Goal: Task Accomplishment & Management: Manage account settings

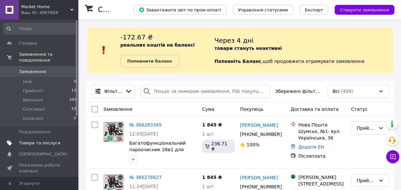
click at [32, 140] on span "Товари та послуги" at bounding box center [39, 143] width 41 height 6
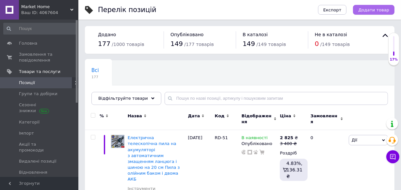
click at [369, 12] on span "Додати товар" at bounding box center [373, 10] width 31 height 5
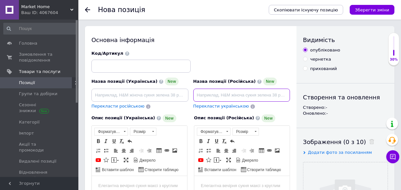
click at [217, 96] on input at bounding box center [241, 95] width 97 height 13
paste input "Керамический обогреватель настольный Air 1200W Электрический портативный мини т…"
type input "Керамический обогреватель настольный Air 1200W Электрический портативный мини т…"
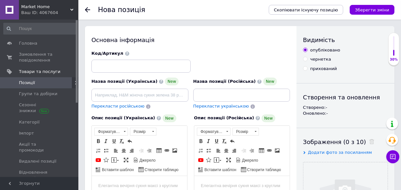
scroll to position [0, 0]
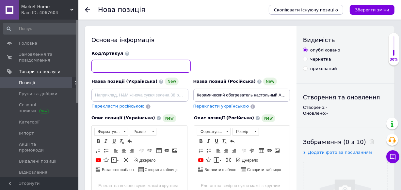
click at [125, 67] on input at bounding box center [140, 66] width 99 height 13
paste input "А906"
click at [101, 65] on input "А906" at bounding box center [140, 66] width 99 height 13
type input "А96"
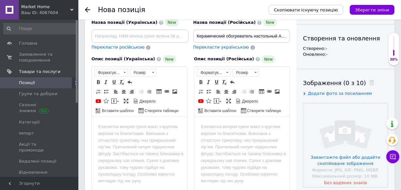
click at [241, 133] on html at bounding box center [241, 127] width 95 height 20
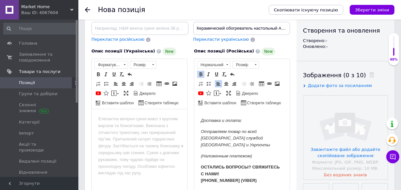
scroll to position [1895, 0]
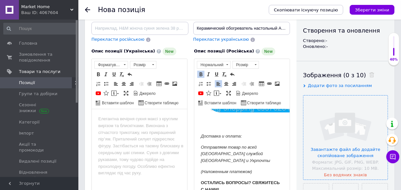
click at [319, 125] on input "file" at bounding box center [345, 138] width 84 height 84
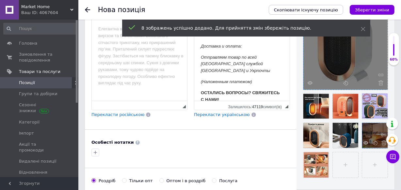
scroll to position [156, 0]
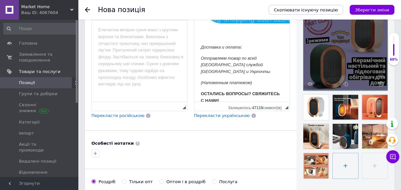
click at [333, 170] on input "file" at bounding box center [345, 165] width 25 height 25
type input "C:\fakepath\photo_2025-10-12_16-53-01.jpg"
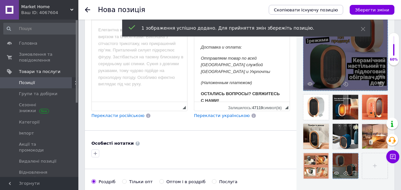
click at [343, 166] on div at bounding box center [345, 165] width 25 height 25
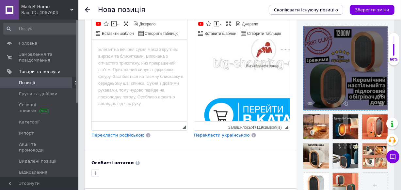
scroll to position [126, 0]
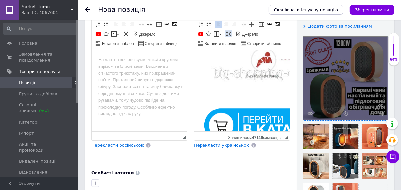
click at [227, 33] on span at bounding box center [228, 33] width 5 height 5
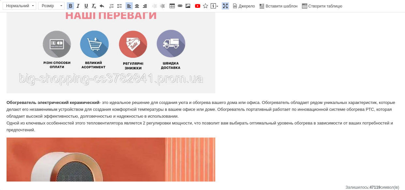
scroll to position [0, 0]
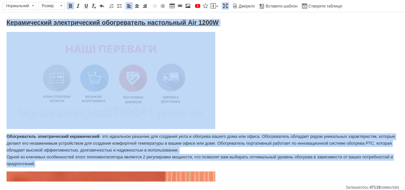
drag, startPoint x: 7, startPoint y: 19, endPoint x: 133, endPoint y: 94, distance: 146.0
click at [136, 5] on span at bounding box center [136, 5] width 5 height 5
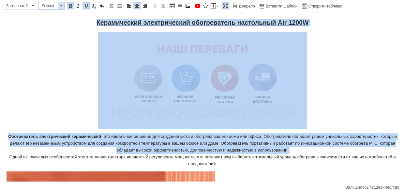
click at [59, 7] on span at bounding box center [61, 5] width 6 height 7
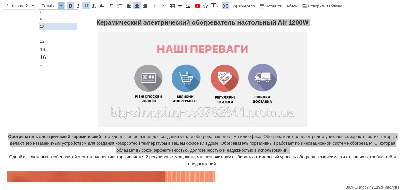
scroll to position [29, 0]
click at [55, 45] on link "16" at bounding box center [58, 47] width 39 height 8
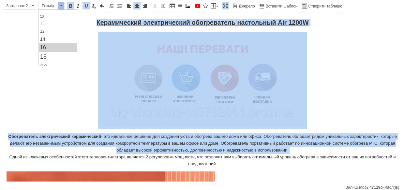
scroll to position [0, 0]
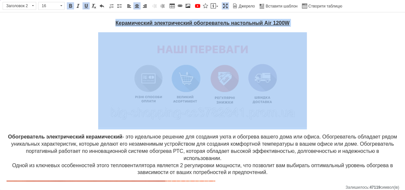
click at [120, 21] on strong "Керамический электрический обогреватель настольный Air 1200W" at bounding box center [203, 23] width 174 height 6
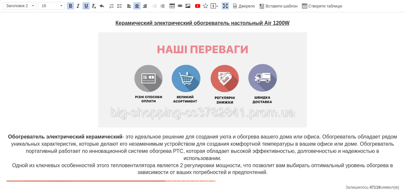
click at [116, 21] on strong "Керамический электрический обогреватель настольный Air 1200W" at bounding box center [203, 23] width 174 height 6
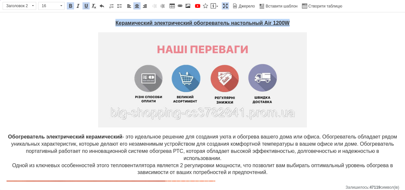
click at [116, 21] on strong "Керамический электрический обогреватель настольный Air 1200W" at bounding box center [203, 23] width 174 height 6
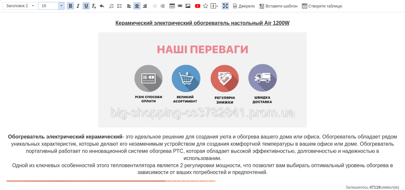
click at [53, 8] on span "16" at bounding box center [49, 5] width 20 height 7
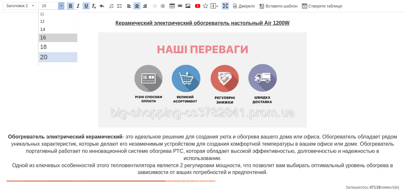
drag, startPoint x: 53, startPoint y: 55, endPoint x: 287, endPoint y: 76, distance: 235.6
click at [53, 55] on link "20" at bounding box center [58, 57] width 39 height 10
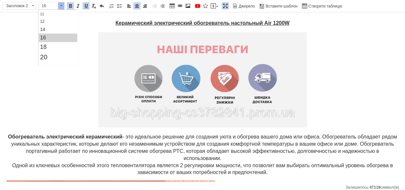
scroll to position [0, 0]
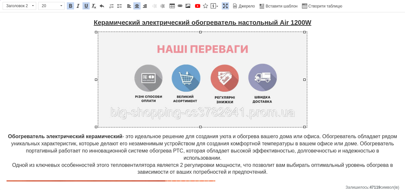
click at [250, 79] on img "Редактор, D03863A5-A0AE-4624-98B6-A0DAE51A290A" at bounding box center [202, 79] width 209 height 95
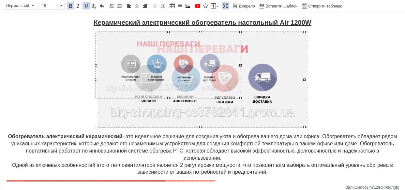
drag, startPoint x: 304, startPoint y: 126, endPoint x: 240, endPoint y: 88, distance: 74.3
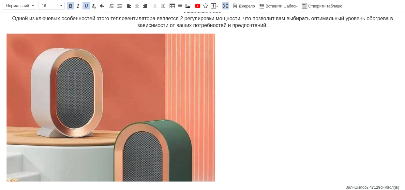
scroll to position [118, 0]
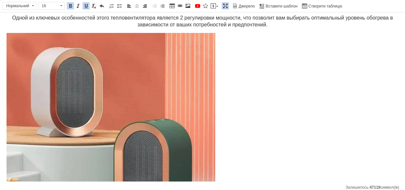
click at [203, 89] on img "Редактор, D03863A5-A0AE-4624-98B6-A0DAE51A290A" at bounding box center [111, 134] width 209 height 203
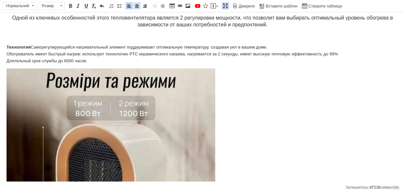
click at [134, 4] on span at bounding box center [136, 5] width 5 height 5
click at [186, 7] on span at bounding box center [187, 5] width 5 height 5
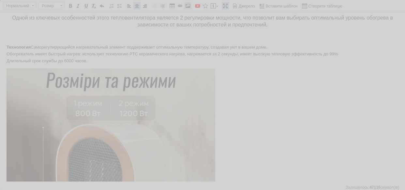
select select
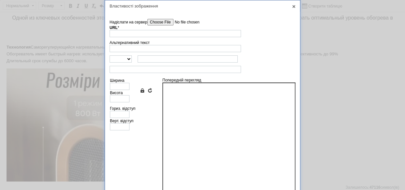
click at [160, 19] on input"] "Надіслати на сервер" at bounding box center [185, 22] width 74 height 7
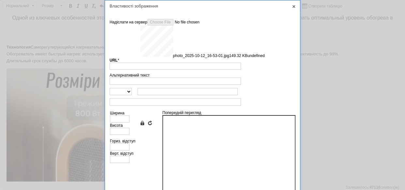
type input "[URL][DOMAIN_NAME]"
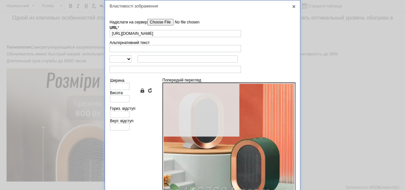
type input "640"
type input "622"
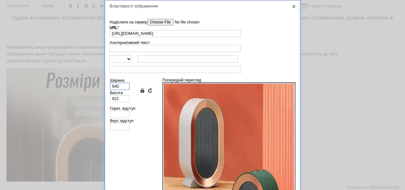
click at [122, 86] on input "640" at bounding box center [120, 86] width 20 height 7
type input "350"
type input "340"
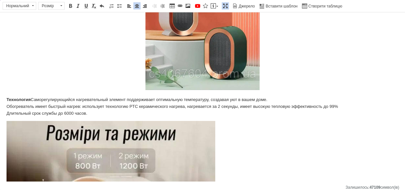
scroll to position [178, 0]
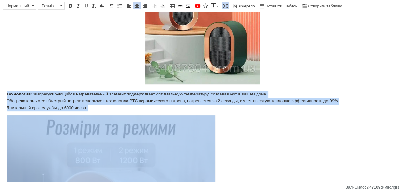
drag, startPoint x: 8, startPoint y: 93, endPoint x: 88, endPoint y: 112, distance: 83.0
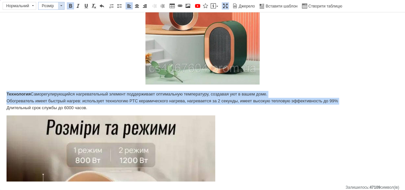
click at [51, 6] on span "Розмір" at bounding box center [49, 5] width 20 height 7
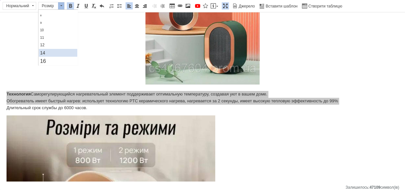
scroll to position [29, 0]
drag, startPoint x: 51, startPoint y: 45, endPoint x: 91, endPoint y: 42, distance: 39.9
click at [51, 45] on link "16" at bounding box center [58, 47] width 39 height 8
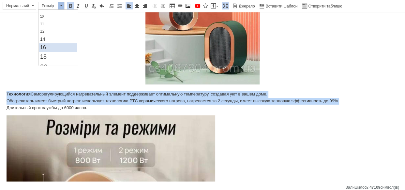
scroll to position [0, 0]
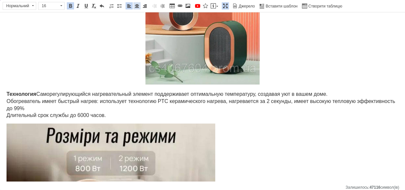
click at [136, 8] on span at bounding box center [136, 5] width 5 height 5
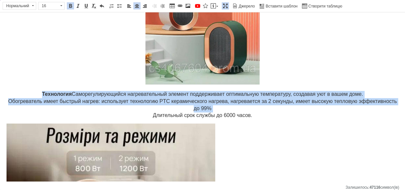
click at [150, 114] on p "Технология Саморегулирующийся нагревательный элемент поддерживает оптимальную т…" at bounding box center [203, 105] width 392 height 28
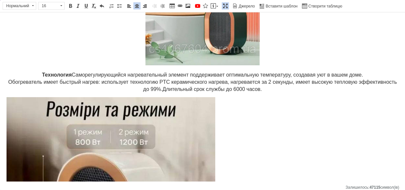
scroll to position [208, 0]
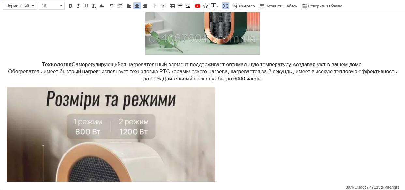
click at [113, 104] on img "Редактор, D03863A5-A0AE-4624-98B6-A0DAE51A290A" at bounding box center [111, 190] width 209 height 206
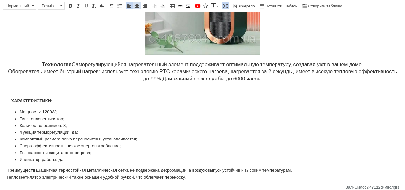
click at [134, 5] on span at bounding box center [136, 5] width 5 height 5
click at [187, 5] on span at bounding box center [187, 5] width 5 height 5
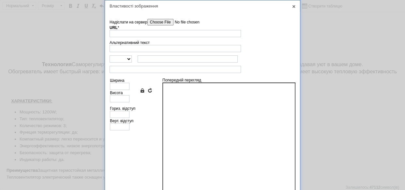
click at [176, 23] on input"] "Надіслати на сервер" at bounding box center [185, 22] width 74 height 7
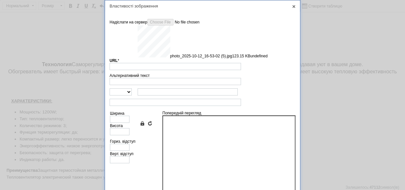
type input "[URL][DOMAIN_NAME]"
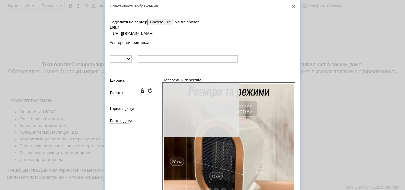
type input "640"
type input "630"
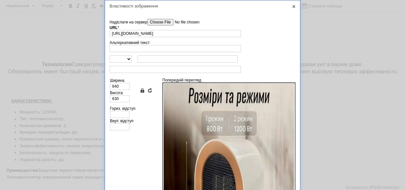
click at [117, 81] on label "Ширина" at bounding box center [117, 80] width 14 height 5
click at [117, 83] on input "640" at bounding box center [120, 86] width 20 height 7
click at [120, 86] on input "640" at bounding box center [120, 86] width 20 height 7
type input "350"
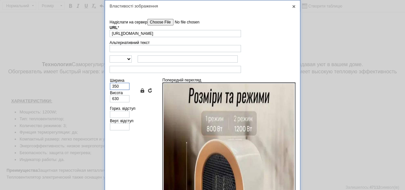
type input "345"
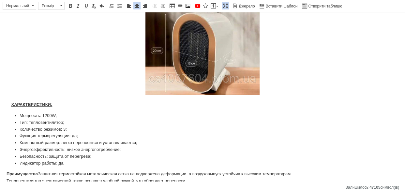
scroll to position [315, 0]
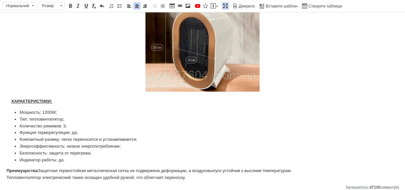
click at [11, 101] on strong "ХАРАКТЕРИСТИКИ:" at bounding box center [31, 101] width 41 height 5
drag, startPoint x: 13, startPoint y: 100, endPoint x: 59, endPoint y: 102, distance: 45.4
click at [59, 102] on p "ХАРАКТЕРИСТИКИ:" at bounding box center [203, 101] width 392 height 7
click at [55, 6] on span "Розмір" at bounding box center [49, 5] width 20 height 7
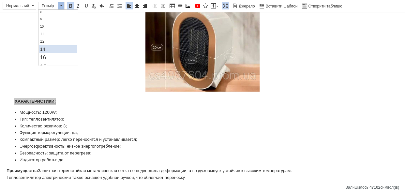
scroll to position [29, 0]
drag, startPoint x: 87, startPoint y: 60, endPoint x: 49, endPoint y: 62, distance: 38.6
click at [49, 62] on link "20" at bounding box center [58, 67] width 39 height 10
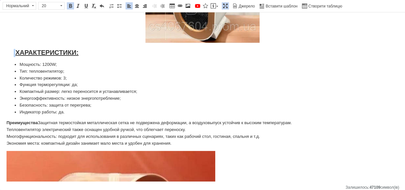
scroll to position [375, 0]
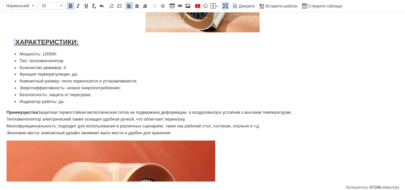
drag, startPoint x: 18, startPoint y: 53, endPoint x: 178, endPoint y: 130, distance: 177.1
click at [61, 4] on span at bounding box center [61, 5] width 6 height 7
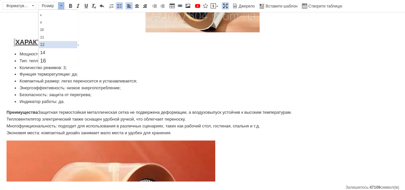
scroll to position [29, 0]
click at [52, 45] on link "16" at bounding box center [58, 47] width 39 height 8
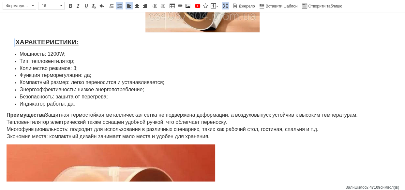
click at [210, 135] on span "Преимущества Защитная термостойкая металлическая сетка не подвержена деформации…" at bounding box center [182, 125] width 351 height 27
click at [137, 3] on span at bounding box center [136, 5] width 5 height 5
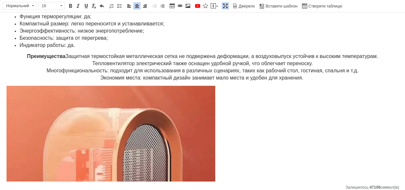
scroll to position [434, 0]
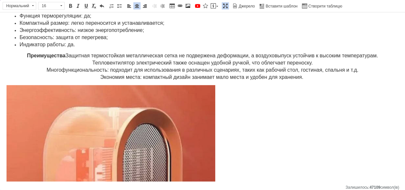
click at [154, 122] on img "Редактор, D03863A5-A0AE-4624-98B6-A0DAE51A290A" at bounding box center [111, 186] width 209 height 203
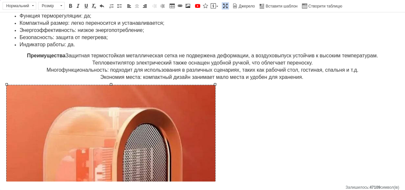
click at [46, 69] on span "Преимущества Защитная термостойкая металлическая сетка не подвержена деформации…" at bounding box center [202, 66] width 351 height 27
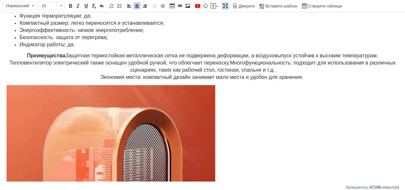
click at [98, 76] on span "Преимущества Защитная термостойкая металлическая сетка не подвержена деформации…" at bounding box center [202, 66] width 386 height 27
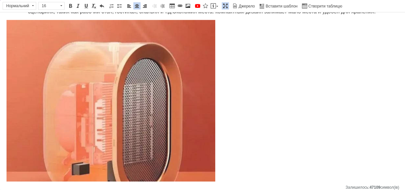
scroll to position [493, 0]
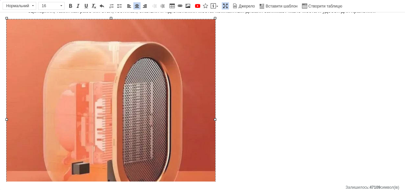
click at [190, 78] on img "Редактор, D03863A5-A0AE-4624-98B6-A0DAE51A290A" at bounding box center [111, 120] width 209 height 203
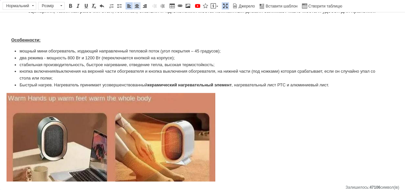
click at [139, 5] on link "По центру" at bounding box center [136, 5] width 7 height 7
click at [185, 4] on span at bounding box center [187, 5] width 5 height 5
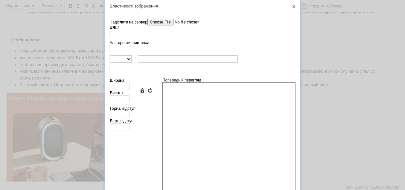
click at [152, 20] on input"] "Надіслати на сервер" at bounding box center [185, 22] width 74 height 7
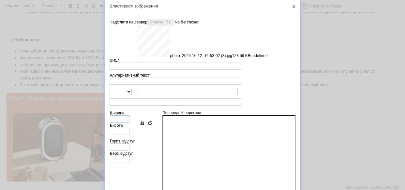
type input "[URL][DOMAIN_NAME]"
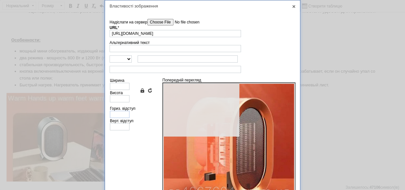
type input "640"
type input "623"
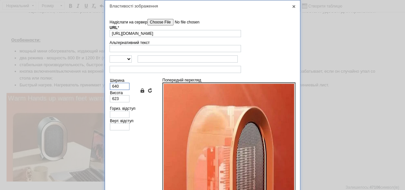
click at [118, 86] on input "640" at bounding box center [120, 86] width 20 height 7
type input "35"
type input "34"
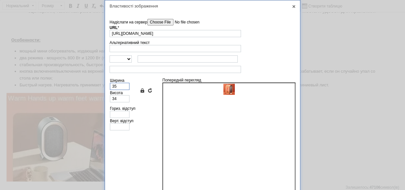
type input "350"
type input "341"
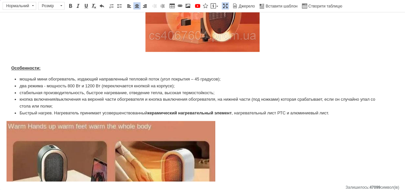
scroll to position [582, 0]
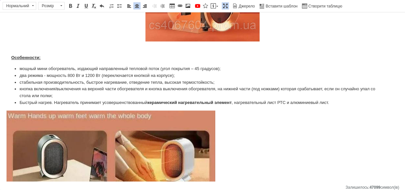
click at [11, 57] on strong "Особенности:" at bounding box center [25, 57] width 29 height 5
drag, startPoint x: 15, startPoint y: 56, endPoint x: 59, endPoint y: 59, distance: 43.8
click at [59, 59] on p "Особенности:" at bounding box center [203, 55] width 392 height 14
click at [50, 8] on span "Розмір" at bounding box center [49, 5] width 20 height 7
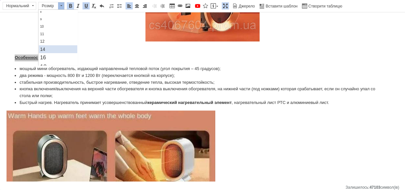
scroll to position [29, 0]
drag, startPoint x: 51, startPoint y: 61, endPoint x: 89, endPoint y: 59, distance: 38.3
click at [51, 62] on link "20" at bounding box center [58, 67] width 39 height 10
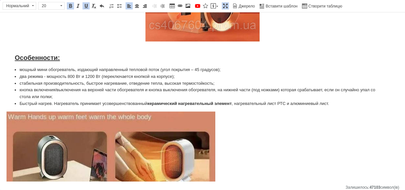
scroll to position [0, 0]
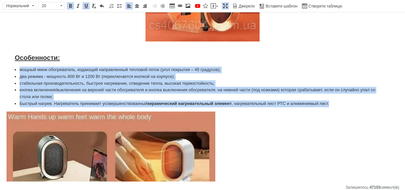
drag, startPoint x: 18, startPoint y: 65, endPoint x: 336, endPoint y: 104, distance: 320.9
click at [336, 104] on ul "мощный мини обогреватель, издающий направленный тепловой поток (угол покрытия –…" at bounding box center [203, 87] width 392 height 41
click at [50, 3] on span "Розмір" at bounding box center [49, 5] width 20 height 7
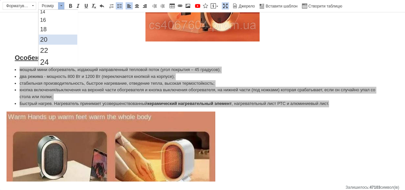
scroll to position [59, 0]
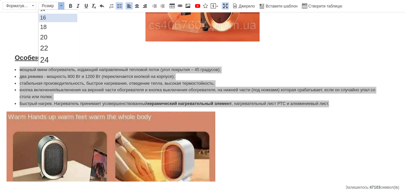
click at [53, 19] on link "16" at bounding box center [58, 17] width 39 height 8
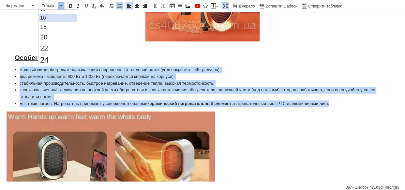
scroll to position [0, 0]
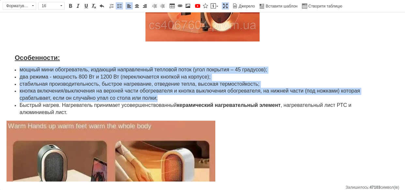
click at [23, 68] on span "мощный мини обогреватель, издающий направленный тепловой поток (угол покрытия –…" at bounding box center [144, 70] width 248 height 6
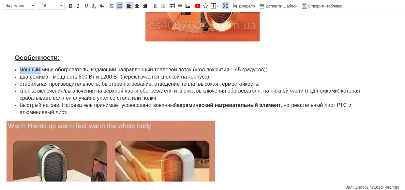
click at [23, 68] on span "мощный мини обогреватель, издающий направленный тепловой поток (угол покрытия –…" at bounding box center [144, 70] width 248 height 6
click at [23, 67] on span "мощный мини обогреватель, издающий направленный тепловой поток (угол покрытия –…" at bounding box center [144, 70] width 248 height 6
click at [21, 67] on span "мощный мини обогреватель, издающий направленный тепловой поток (угол покрытия –…" at bounding box center [144, 70] width 248 height 6
click at [20, 67] on span "мощный мини обогреватель, издающий направленный тепловой поток (угол покрытия –…" at bounding box center [144, 70] width 248 height 6
click at [21, 75] on span "два режима - мощность 800 Вт и 1200 Вт (переключается кнопкой на корпусе);" at bounding box center [115, 77] width 191 height 6
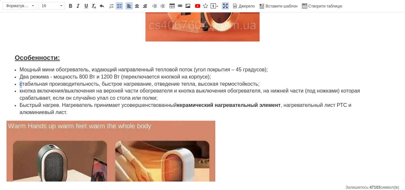
click at [20, 82] on span "стабильная производительность, быстрое нагревание, отведение тепла, высокая тер…" at bounding box center [140, 84] width 240 height 6
click at [19, 89] on ul "Мощный мини обогреватель, издающий направленный тепловой поток (угол покрытия –…" at bounding box center [203, 92] width 392 height 50
click at [20, 104] on span "Быстрый нагрев. Нагреватель принимает усовершенствованный керамический нагреват…" at bounding box center [186, 108] width 332 height 13
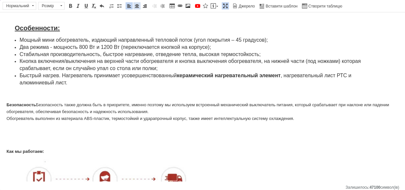
click at [135, 9] on link "По центру" at bounding box center [136, 5] width 7 height 7
click at [188, 6] on span at bounding box center [187, 5] width 5 height 5
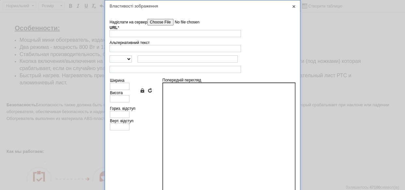
click at [170, 22] on input"] "Надіслати на сервер" at bounding box center [185, 22] width 74 height 7
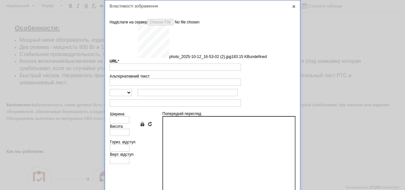
type input "[URL][DOMAIN_NAME]"
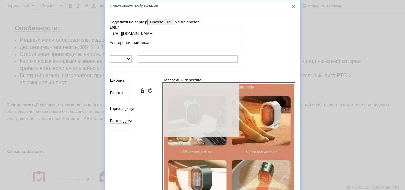
type input "640"
type input "667"
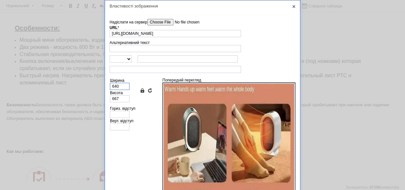
click at [121, 86] on input "640" at bounding box center [120, 86] width 20 height 7
type input "35"
type input "36"
type input "350"
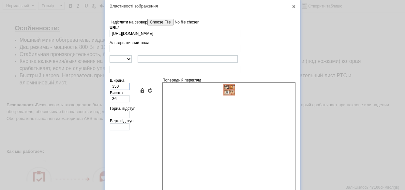
type input "365"
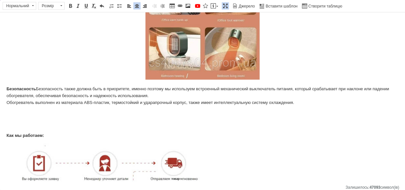
scroll to position [758, 0]
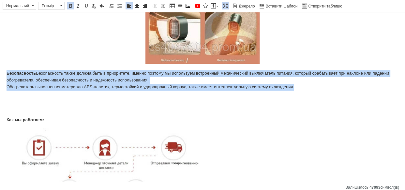
drag, startPoint x: 6, startPoint y: 68, endPoint x: 294, endPoint y: 84, distance: 289.3
click at [137, 5] on span at bounding box center [136, 5] width 5 height 5
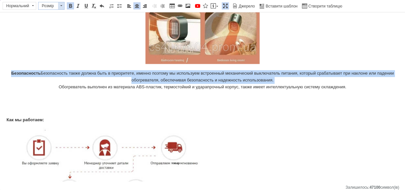
click at [57, 2] on span "Розмір" at bounding box center [49, 5] width 20 height 7
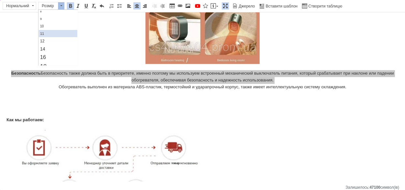
scroll to position [29, 0]
click at [53, 43] on link "16" at bounding box center [58, 47] width 39 height 8
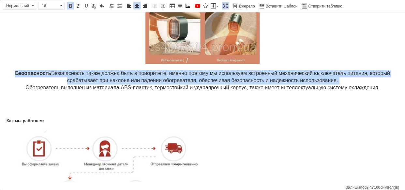
scroll to position [0, 0]
click at [94, 79] on span "Безопасность Безопасность также должна быть в приоритете, именно поэтому мы исп…" at bounding box center [202, 80] width 375 height 20
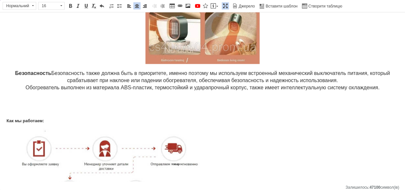
click at [22, 84] on p "Безопасность Безопасность также должна быть в приоритете, именно поэтому мы исп…" at bounding box center [203, 80] width 392 height 21
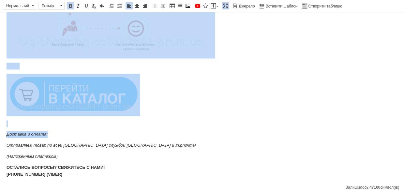
scroll to position [923, 0]
drag, startPoint x: 6, startPoint y: 57, endPoint x: 113, endPoint y: 132, distance: 130.2
click at [136, 4] on span at bounding box center [136, 5] width 5 height 5
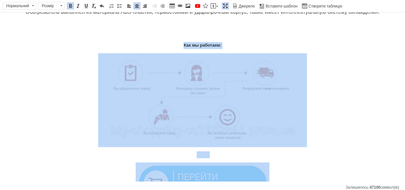
scroll to position [804, 0]
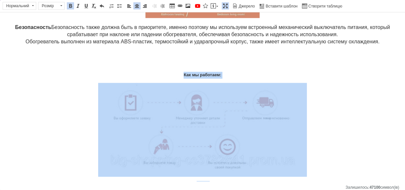
click at [178, 75] on p "Как мы работаем:" at bounding box center [203, 75] width 392 height 7
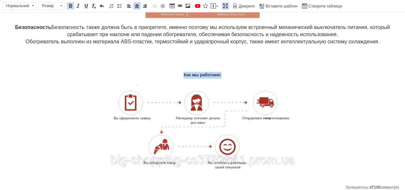
drag, startPoint x: 181, startPoint y: 72, endPoint x: 218, endPoint y: 72, distance: 36.9
click at [218, 72] on strong "Как мы работаем:" at bounding box center [203, 74] width 38 height 5
click at [53, 5] on span "Розмір" at bounding box center [49, 5] width 20 height 7
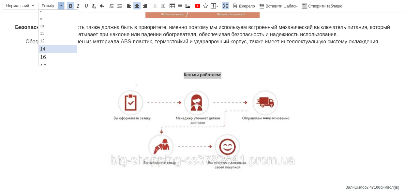
scroll to position [29, 0]
click at [46, 60] on link "18" at bounding box center [58, 56] width 39 height 9
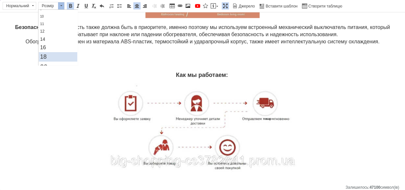
scroll to position [0, 0]
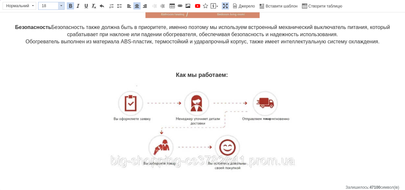
click at [55, 7] on span "18" at bounding box center [49, 5] width 20 height 7
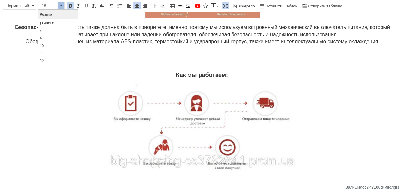
scroll to position [49, 0]
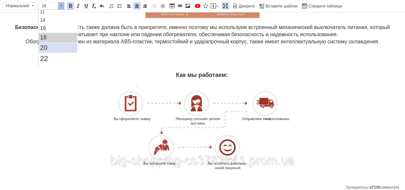
click at [53, 43] on link "20" at bounding box center [58, 47] width 39 height 10
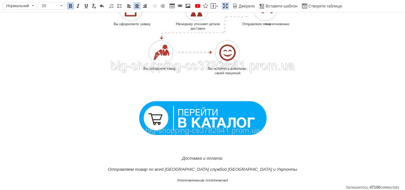
scroll to position [924, 0]
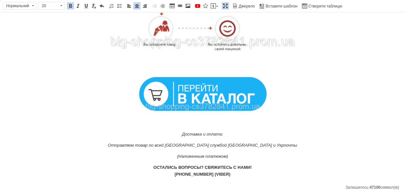
click at [234, 89] on img "Редактор, D03863A5-A0AE-4624-98B6-A0DAE51A290A" at bounding box center [203, 94] width 134 height 40
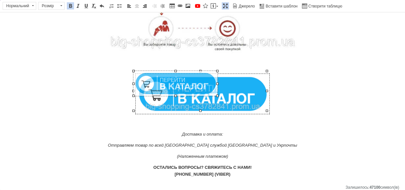
drag, startPoint x: 268, startPoint y: 110, endPoint x: 218, endPoint y: 93, distance: 52.5
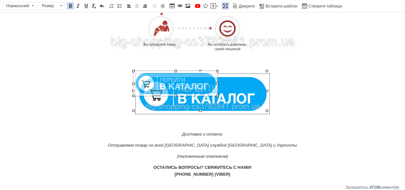
scroll to position [908, 0]
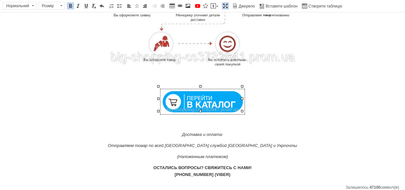
drag, startPoint x: 180, startPoint y: 129, endPoint x: 228, endPoint y: 168, distance: 61.8
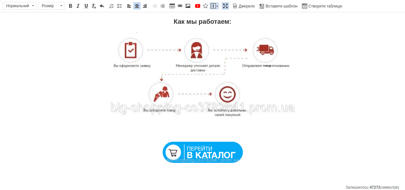
click at [211, 5] on span at bounding box center [213, 5] width 5 height 5
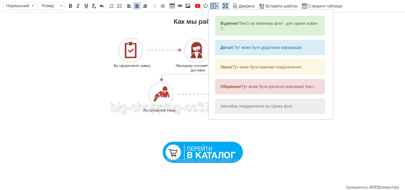
scroll to position [0, 0]
click at [233, 105] on div "Звичайне повідомлення на сірому фоні." at bounding box center [270, 106] width 110 height 15
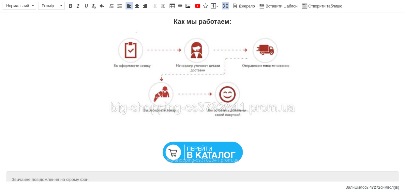
scroll to position [871, 0]
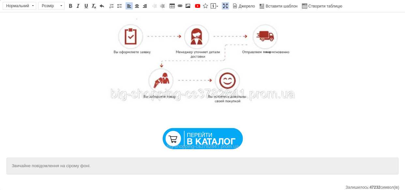
click at [186, 164] on div "Звичайне повідомлення на сірому фоні." at bounding box center [203, 166] width 382 height 7
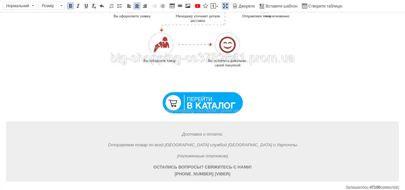
drag, startPoint x: 181, startPoint y: 139, endPoint x: 233, endPoint y: 176, distance: 63.4
click at [233, 176] on div "Доставка и оплата: Отправляем товар по всей [GEOGRAPHIC_DATA] службой Новой Поч…" at bounding box center [203, 155] width 392 height 66
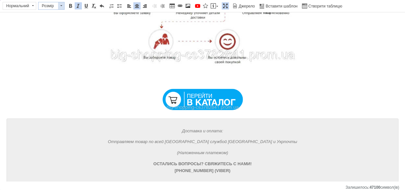
click at [56, 2] on span "Розмір" at bounding box center [49, 5] width 20 height 7
drag, startPoint x: 59, startPoint y: 44, endPoint x: 101, endPoint y: 32, distance: 44.4
click at [59, 44] on link "16" at bounding box center [58, 47] width 39 height 8
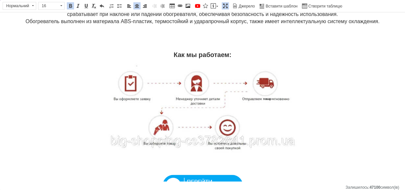
scroll to position [881, 0]
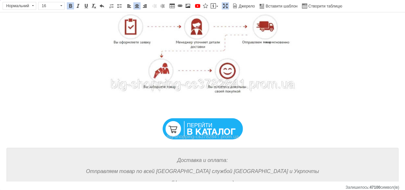
click at [212, 128] on img "Редактор, D03863A5-A0AE-4624-98B6-A0DAE51A290A" at bounding box center [203, 128] width 84 height 25
type input "[URL][DOMAIN_NAME]"
select select "https://"
click at [0, 0] on div "Властивості зображення X Інформація про зображення Надіслати на сервер undefine…" at bounding box center [0, 0] width 0 height 0
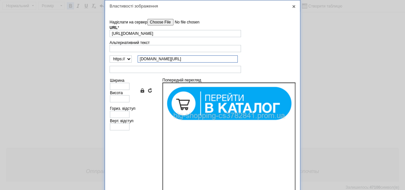
scroll to position [0, 0]
click at [158, 59] on input "[DOMAIN_NAME][URL]" at bounding box center [188, 58] width 100 height 7
paste input "[URL][DOMAIN_NAME]"
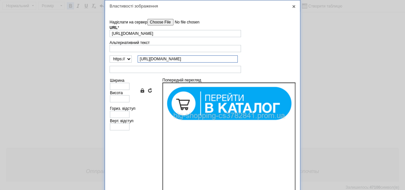
drag, startPoint x: 150, startPoint y: 57, endPoint x: 138, endPoint y: 58, distance: 12.1
click at [138, 58] on input "[URL][DOMAIN_NAME]" at bounding box center [188, 58] width 100 height 7
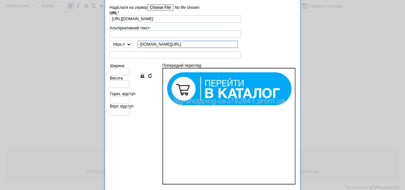
scroll to position [29, 0]
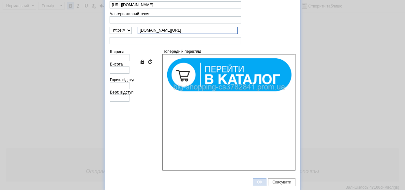
type input "[DOMAIN_NAME][URL]"
click at [257, 180] on span "ОК" at bounding box center [259, 182] width 13 height 5
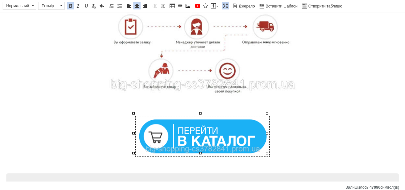
click at [250, 130] on img "Редактор, D03863A5-A0AE-4624-98B6-A0DAE51A290A" at bounding box center [203, 136] width 134 height 40
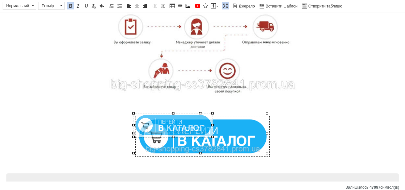
drag, startPoint x: 267, startPoint y: 152, endPoint x: 202, endPoint y: 130, distance: 68.2
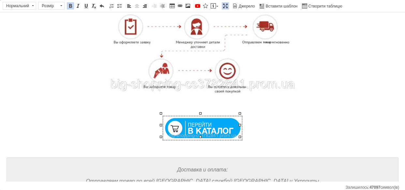
click at [223, 7] on span at bounding box center [225, 5] width 5 height 5
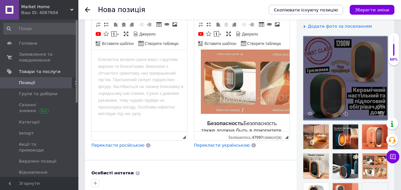
scroll to position [1721, 0]
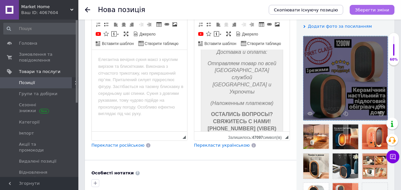
click at [365, 9] on icon "Зберегти зміни" at bounding box center [372, 10] width 34 height 5
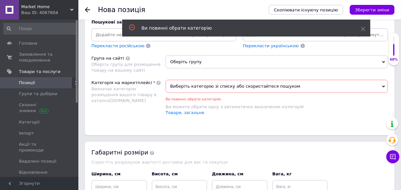
scroll to position [450, 0]
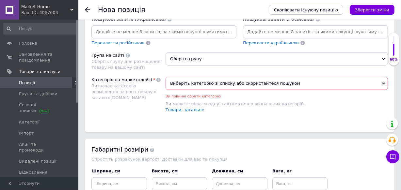
click at [209, 58] on span "Оберіть групу" at bounding box center [276, 59] width 222 height 13
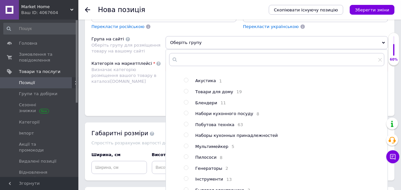
scroll to position [480, 0]
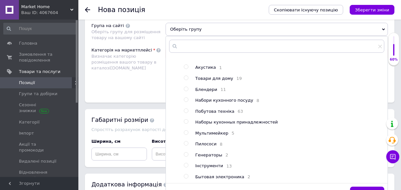
click at [214, 109] on span "Побутова техніка" at bounding box center [214, 111] width 39 height 5
radio input "true"
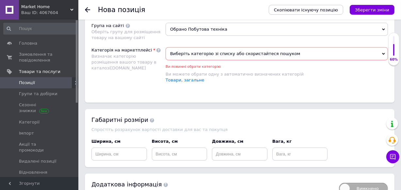
click at [232, 50] on span "Виберіть категорію зі списку або скористайтеся пошуком" at bounding box center [276, 53] width 222 height 13
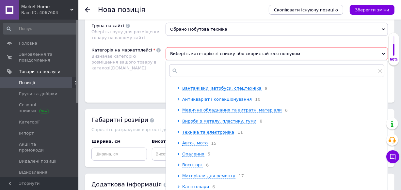
scroll to position [208, 0]
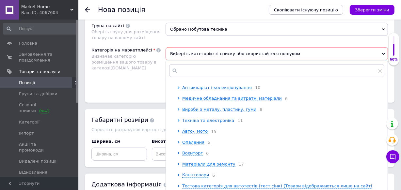
click at [198, 123] on span "Техніка та електроніка" at bounding box center [208, 120] width 52 height 5
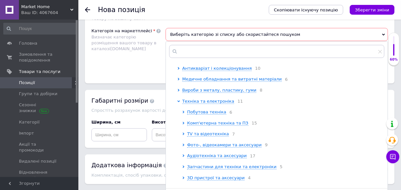
scroll to position [510, 0]
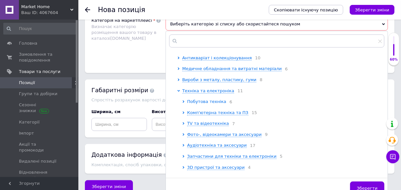
click at [199, 104] on span "Побутова техніка" at bounding box center [206, 101] width 39 height 5
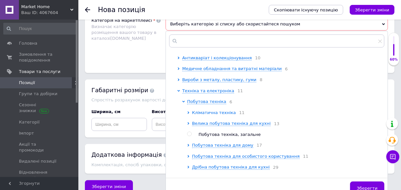
click at [210, 115] on span "Кліматична техніка" at bounding box center [214, 112] width 44 height 5
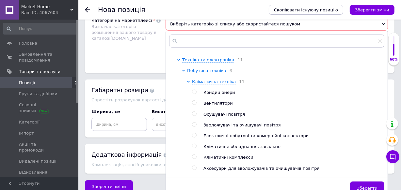
scroll to position [267, 0]
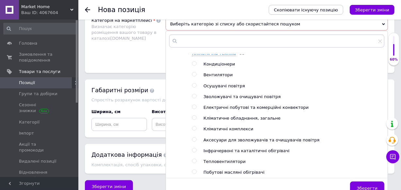
click at [224, 164] on span "Тепловентилятори" at bounding box center [224, 161] width 42 height 5
radio input "true"
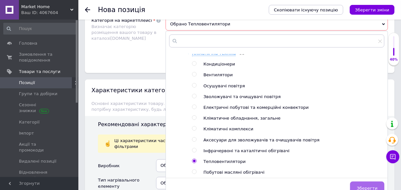
click at [380, 186] on button "Зберегти" at bounding box center [367, 188] width 34 height 13
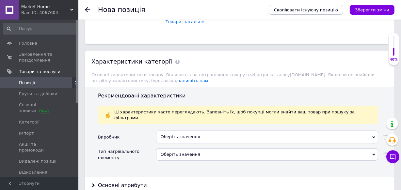
scroll to position [421, 0]
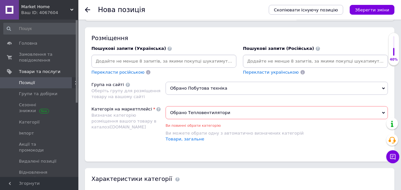
click at [282, 62] on input at bounding box center [315, 61] width 142 height 10
paste input "Loremipsumdo sitametconse adipiscing Eli 5998S× Doeiusmodtemp incididuntu labo …"
drag, startPoint x: 384, startPoint y: 60, endPoint x: 349, endPoint y: 73, distance: 36.9
click at [349, 73] on div "Перекласти українською" at bounding box center [315, 65] width 145 height 21
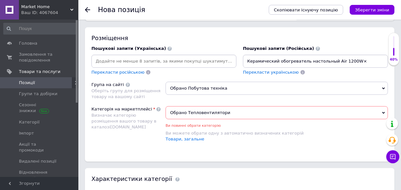
type input "Керамический обогреватель настольный Air 1200W"
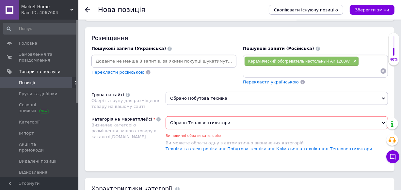
paste input "Loremipsumdol sitametcons adip elitseddoeiusmo× Temporinci utlab et 9 dolore× M…"
drag, startPoint x: 296, startPoint y: 77, endPoint x: 355, endPoint y: 94, distance: 61.1
click at [355, 94] on div "Розміщення Пошукові запити (Українська) Перекласти російською Пошукові запити (…" at bounding box center [239, 99] width 309 height 144
type input "Электрический портативный мини тепловентилятор"
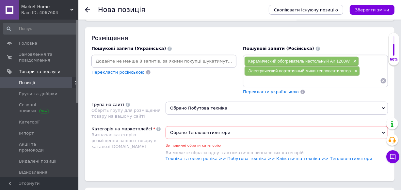
paste input "Компактная дуйка на 2 режима× Электрический настольный обогреватель Air Heater …"
drag, startPoint x: 376, startPoint y: 79, endPoint x: 311, endPoint y: 83, distance: 65.1
click at [311, 84] on input "Компактная дуйка на 2 режима× Электрический настольный обогреватель Air Heater …" at bounding box center [312, 81] width 136 height 10
type input "Компактная дуйка на 2 режима"
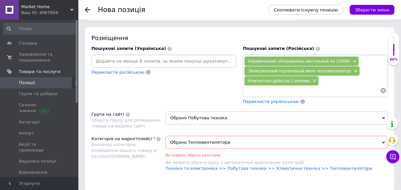
paste input "Электрический настольный обогреватель Air Heater 1200W× Нагреватель с мощностью…"
drag, startPoint x: 377, startPoint y: 88, endPoint x: 366, endPoint y: 104, distance: 19.3
click at [366, 104] on div "Пошукові запити (Російська) Керамический обогреватель настольный Air 1200W × Эл…" at bounding box center [315, 75] width 151 height 66
type input "Электрический настольный обогреватель Air Heater 1200W"
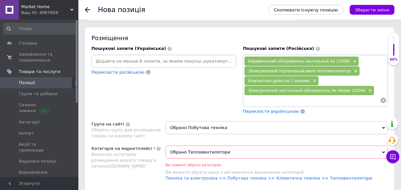
paste input "Нагреватель с мощностью 1200 Вт× Керамический нагреватель для дома× Мощный кера…"
drag, startPoint x: 377, startPoint y: 99, endPoint x: 320, endPoint y: 115, distance: 59.9
click at [320, 115] on div "Пошукові запити (Російська) Керамический обогреватель настольный Air 1200W × Эл…" at bounding box center [315, 80] width 151 height 76
type input "Нагреватель с мощностью 1200 Вт"
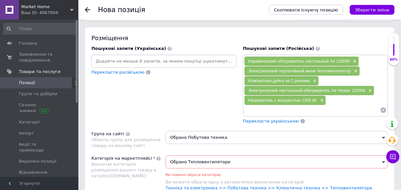
paste input "Керамический нагреватель для дома× Мощный керамический обогреватель для дома× М…"
drag, startPoint x: 337, startPoint y: 108, endPoint x: 324, endPoint y: 122, distance: 19.4
click at [324, 122] on div "Керамический обогреватель настольный Air 1200W × Электрический портативный мини…" at bounding box center [315, 90] width 145 height 70
type input "Керамический нагреватель для дома"
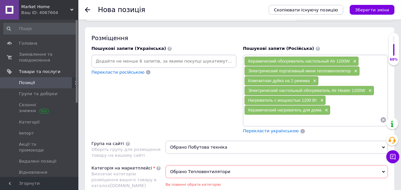
paste input "Мощный керамический обогреватель для дома× Мощный керамический дуйчик для дома×…"
drag, startPoint x: 378, startPoint y: 118, endPoint x: 343, endPoint y: 142, distance: 42.1
click at [343, 142] on div "Розміщення Пошукові запити (Українська) Перекласти російською Пошукові запити (…" at bounding box center [239, 123] width 309 height 193
type input "Мощный керамический обогреватель для дома"
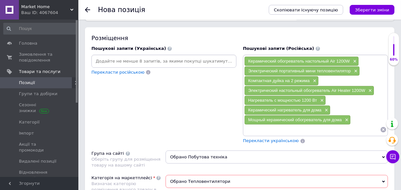
paste input "Мощный керамический дуйчик для дома× Мощная керамическая дуйка настольная× Наст…"
drag, startPoint x: 378, startPoint y: 126, endPoint x: 331, endPoint y: 144, distance: 49.8
click at [331, 144] on div "Пошукові запити (Російська) Керамический обогреватель настольный Air 1200W × Эл…" at bounding box center [315, 94] width 151 height 105
type input "Мощный керамический дуйчик для дома"
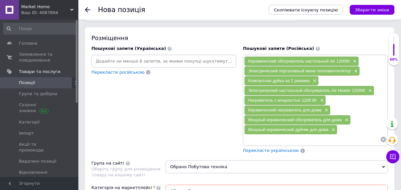
paste input "Мощная керамическая дуйка настольная× Настольный и напольный электрический обог…"
drag, startPoint x: 378, startPoint y: 138, endPoint x: 331, endPoint y: 154, distance: 49.3
click at [331, 154] on div "Пошукові запити (Російська) Керамический обогреватель настольный Air 1200W × Эл…" at bounding box center [315, 99] width 151 height 115
type input "Мощная керамическая дуйка настольная"
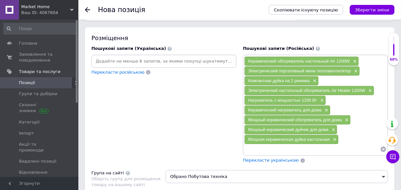
paste input "Настольный и напольный электрический обогреватель для дома× Бытовой настольный …"
drag, startPoint x: 376, startPoint y: 148, endPoint x: 364, endPoint y: 157, distance: 15.7
click at [364, 157] on div "Керамический обогреватель настольный Air 1200W × Электрический портативный мини…" at bounding box center [315, 109] width 145 height 109
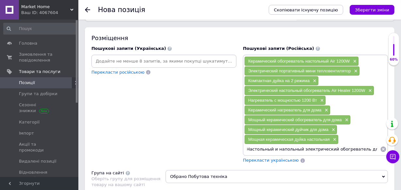
type input "Настольный и напольный электрический обогреватель для дома"
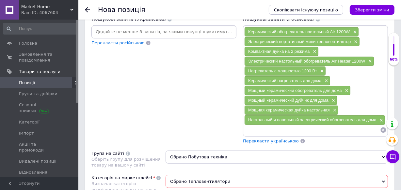
scroll to position [480, 0]
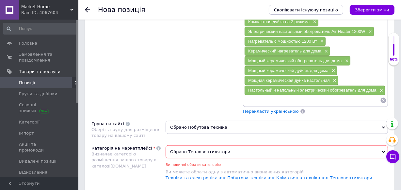
paste input "Бытовой настольный обогреватель на 1200 Вт× Портативный керамический обогревате…"
drag, startPoint x: 379, startPoint y: 99, endPoint x: 340, endPoint y: 113, distance: 41.1
click at [340, 113] on div "Пошукові запити (Російська) Керамический обогреватель настольный Air 1200W × Эл…" at bounding box center [315, 50] width 151 height 134
type input "Бытовой настольный обогреватель на 1200 Вт"
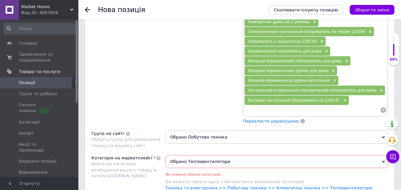
paste input "Портативный керамический обогреватель на 3 режима работы× Переносной керамическ…"
drag, startPoint x: 377, startPoint y: 109, endPoint x: 357, endPoint y: 110, distance: 19.9
click at [357, 110] on input "Портативный керамический обогреватель на 3 режима работы× Переносной керамическ…" at bounding box center [312, 110] width 136 height 10
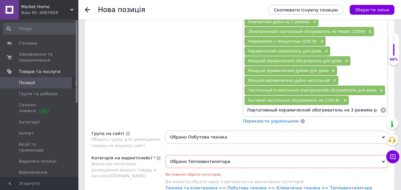
type input "Портативный керамический обогреватель на 3 режима работы"
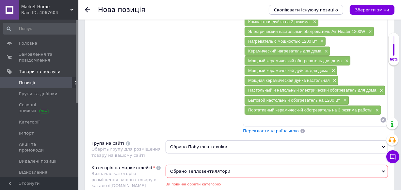
paste input "Переносной керамический обогреватель на 3 режима× Портативный керамический тепл…"
drag, startPoint x: 379, startPoint y: 116, endPoint x: 359, endPoint y: 122, distance: 20.8
click at [359, 122] on div "Керамический обогреватель настольный Air 1200W × Электрический портативный мини…" at bounding box center [315, 61] width 145 height 131
type input "Переносной керамический обогреватель на 3 режима"
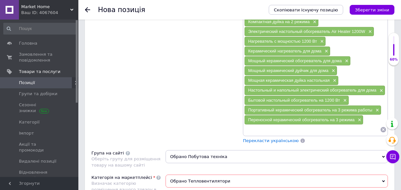
paste input "Портативный керамический тепловентилятор для дома на 3 режима работы"
type input "Портативный керамический тепловентилятор для дома на 3 режима работы"
drag, startPoint x: 375, startPoint y: 128, endPoint x: 290, endPoint y: 134, distance: 85.4
click at [290, 134] on div "Керамический обогреватель настольный Air 1200W × Электрический портативный мини…" at bounding box center [315, 70] width 145 height 148
click at [282, 126] on input "Портативный керамический тепловентилятор для дома на 3 режима работы" at bounding box center [312, 130] width 136 height 10
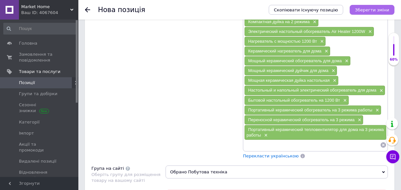
click at [372, 10] on icon "Зберегти зміни" at bounding box center [372, 10] width 34 height 5
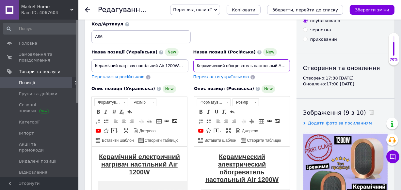
drag, startPoint x: 270, startPoint y: 65, endPoint x: 278, endPoint y: 65, distance: 7.8
click at [278, 65] on input "Керамический обогреватель настольный Air 1200W Электрический портативный мини т…" at bounding box center [241, 65] width 97 height 13
click at [270, 65] on input "Керамический обогреватель настольный Air 1200W Электрический портативный мини т…" at bounding box center [241, 65] width 97 height 13
drag, startPoint x: 254, startPoint y: 66, endPoint x: 276, endPoint y: 66, distance: 22.9
click at [276, 66] on input "Керамический обогреватель настольный Air 1200W Электрический портативный мини т…" at bounding box center [241, 65] width 97 height 13
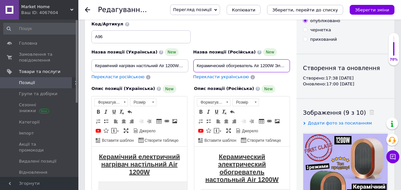
click at [196, 66] on input "Керамический обогреватель Air 1200W Электрический портативный мини тепловентиля…" at bounding box center [241, 65] width 97 height 13
paste input "настольный"
click at [199, 65] on input "настольный Керамический обогреватель Air 1200W Электрический портативный мини т…" at bounding box center [241, 65] width 97 height 13
click at [222, 66] on input "Настольный Керамический обогреватель Air 1200W Электрический портативный мини т…" at bounding box center [241, 65] width 97 height 13
drag, startPoint x: 250, startPoint y: 67, endPoint x: 277, endPoint y: 68, distance: 27.8
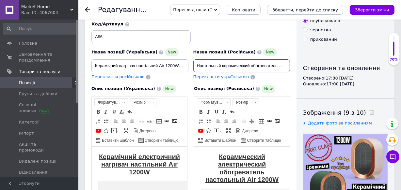
click at [277, 68] on input "Настольный керамический обогреватель Air 1200W Электрический портативный мини т…" at bounding box center [241, 65] width 97 height 13
drag, startPoint x: 268, startPoint y: 65, endPoint x: 276, endPoint y: 68, distance: 9.3
click at [280, 69] on input "Настольный керамический Air 1200W Электрический портативный мини тепловентилято…" at bounding box center [241, 65] width 97 height 13
click at [273, 67] on input "Настольный керамический Air 1200W Электрический портативный мини тепловентилято…" at bounding box center [241, 65] width 97 height 13
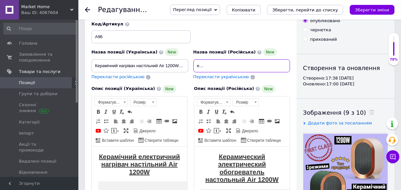
scroll to position [0, 89]
click at [281, 65] on input "Настольный керамический Air 1200W Электрический портативный мини тепловентилято…" at bounding box center [241, 65] width 97 height 13
click at [277, 65] on input "Настольный керамический Air 1200W Электрический портативный мини тепловентилято…" at bounding box center [241, 65] width 97 height 13
click at [239, 65] on input "Настольный керамический Air 1200W Электрический портативный мини тепловентилято…" at bounding box center [241, 65] width 97 height 13
click at [242, 68] on input "Настольный керамический Air 1200W Электрический портативный мини тепловентилято…" at bounding box center [241, 65] width 97 height 13
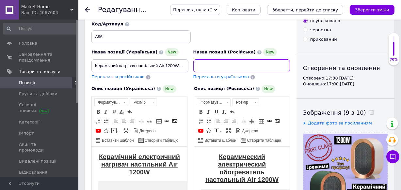
click at [240, 65] on input "Настольный керамический Air 1200W Электрический портативный мини тепловентилято…" at bounding box center [241, 65] width 97 height 13
paste input "обогреватель"
click at [239, 65] on input "Настольный керамический Air 1200W Электрический портативный обогревательмини те…" at bounding box center [241, 65] width 97 height 13
drag, startPoint x: 267, startPoint y: 65, endPoint x: 277, endPoint y: 68, distance: 11.4
click at [277, 68] on input "Настольный керамический Air 1200W Электрический портативный обогревательмини те…" at bounding box center [241, 65] width 97 height 13
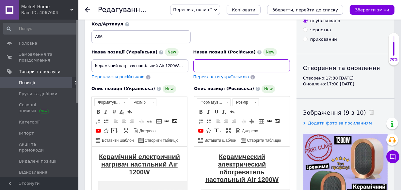
scroll to position [0, 117]
drag, startPoint x: 268, startPoint y: 63, endPoint x: 274, endPoint y: 68, distance: 7.7
click at [274, 68] on input "Настольный керамический Air 1200W Электрический портативный обогреватель теплов…" at bounding box center [241, 65] width 97 height 13
drag, startPoint x: 247, startPoint y: 64, endPoint x: 165, endPoint y: 70, distance: 81.5
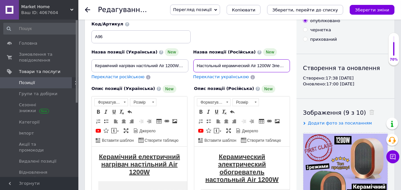
click at [165, 70] on div "Назва позиції (Українська) New Керамічний нагрівач настільний Air 1200W Електри…" at bounding box center [190, 51] width 203 height 64
click at [233, 70] on input "Настольный керамический Air 1200W Электрический портативный обогреватель Компак…" at bounding box center [241, 65] width 97 height 13
click at [251, 67] on input "Настольный керамический Air 1200W Электрический портативный обогреватель Компак…" at bounding box center [241, 65] width 97 height 13
paste input "тепловентилятор"
click at [282, 65] on input "Настольный керамический тепловентилятор Air 1200W Электрический портативный обо…" at bounding box center [241, 65] width 97 height 13
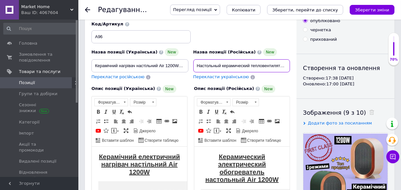
click at [286, 66] on input "Настольный керамический тепловентилятор Air 1200W Электрический портативный обо…" at bounding box center [241, 65] width 97 height 13
click at [285, 66] on input "Настольный керамический тепловентилятор Air 1200W Электрический портативный обо…" at bounding box center [241, 65] width 97 height 13
click at [209, 65] on input "Настольный керамический тепловентилятор Air 1200W Электрический портативный обо…" at bounding box center [241, 65] width 97 height 13
drag, startPoint x: 203, startPoint y: 65, endPoint x: 234, endPoint y: 67, distance: 31.7
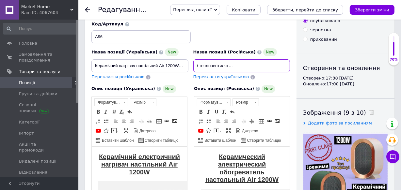
click at [202, 66] on input "Настольный керамический тепловентилятор Air 1200W Электрический портативный обо…" at bounding box center [241, 65] width 97 height 13
click at [236, 67] on input "Настольный керамический тепловентилятор Air 1200W Электрический портативный обо…" at bounding box center [241, 65] width 97 height 13
drag, startPoint x: 237, startPoint y: 65, endPoint x: 241, endPoint y: 66, distance: 4.3
click at [241, 66] on input "Настольный керамический тепловентилятор Air 1200W Электрический портативный обо…" at bounding box center [241, 65] width 97 height 13
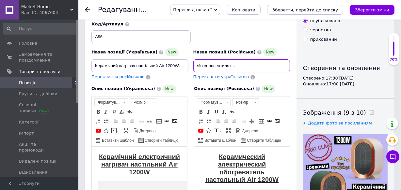
click at [257, 65] on input "Настольный керамический тепловентилятор на 1200W Электрический портативный обог…" at bounding box center [241, 65] width 97 height 13
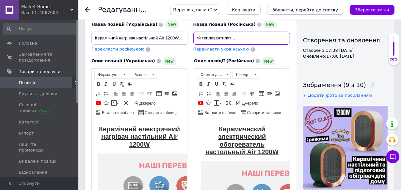
scroll to position [0, 0]
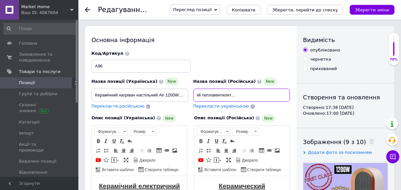
type input "Настольный керамический тепловентилятор на 1200W Air Heater Электрический порта…"
click at [221, 106] on span "Перекласти українською" at bounding box center [221, 106] width 56 height 5
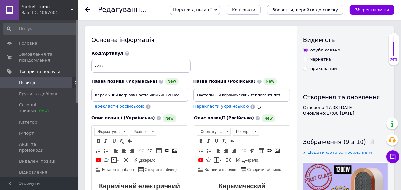
type input "Настільний керамічний тепловентилятор на 1200W Air Heater Електричний портативн…"
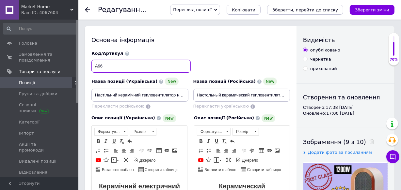
click at [98, 67] on input "А96" at bounding box center [140, 66] width 99 height 13
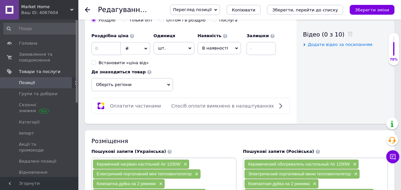
scroll to position [297, 0]
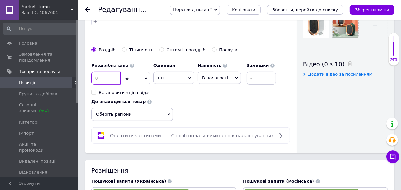
click at [105, 82] on input at bounding box center [105, 78] width 29 height 13
type input "712"
click at [135, 112] on span "Оберіть регіони" at bounding box center [132, 114] width 82 height 13
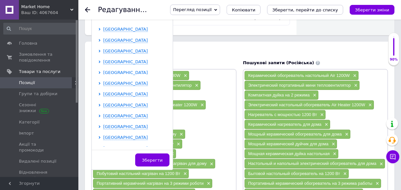
scroll to position [118, 0]
click at [122, 51] on span "[GEOGRAPHIC_DATA]" at bounding box center [125, 51] width 45 height 5
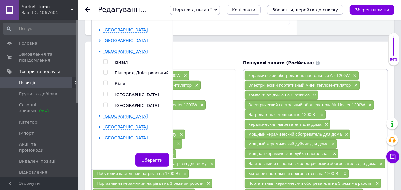
click at [105, 93] on input "checkbox" at bounding box center [105, 94] width 4 height 4
checkbox input "true"
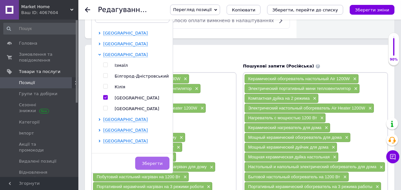
click at [165, 163] on button "Зберегти" at bounding box center [152, 163] width 34 height 13
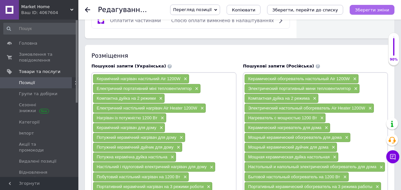
click at [376, 8] on icon "Зберегти зміни" at bounding box center [372, 10] width 34 height 5
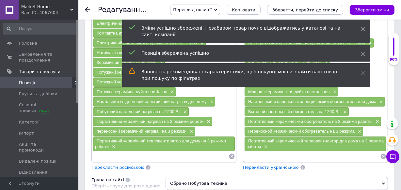
scroll to position [534, 0]
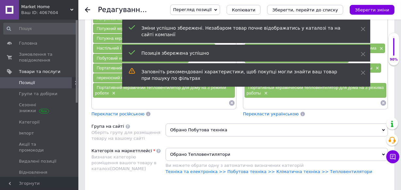
click at [294, 103] on input at bounding box center [312, 103] width 136 height 10
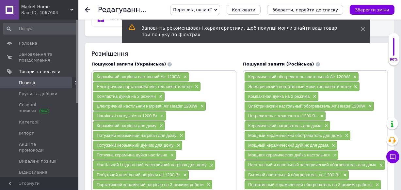
scroll to position [415, 0]
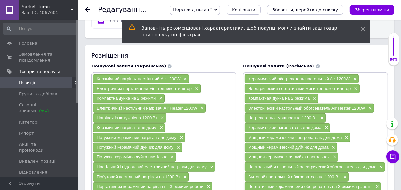
drag, startPoint x: 248, startPoint y: 97, endPoint x: 309, endPoint y: 100, distance: 61.4
click at [309, 100] on div "Компактная дуйка на 2 режима ×" at bounding box center [281, 98] width 74 height 9
copy span "Компактная дуйка на 2 режима"
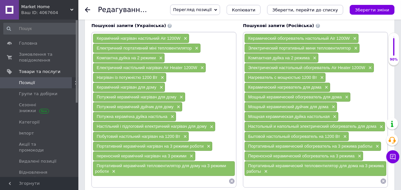
scroll to position [475, 0]
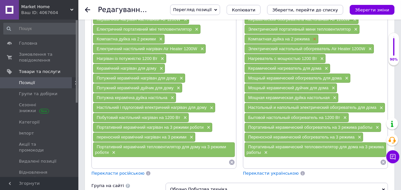
click at [315, 37] on span "×" at bounding box center [313, 40] width 5 height 6
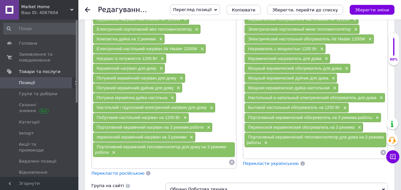
click at [304, 152] on input at bounding box center [312, 153] width 136 height 10
paste input "Компактная дуйка на 2 режима"
type input "Компактная дуйка на 2 режима с керамическим нагревателем"
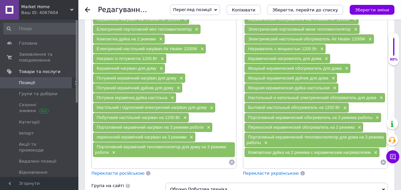
drag, startPoint x: 247, startPoint y: 45, endPoint x: 317, endPoint y: 51, distance: 70.1
click at [317, 51] on div "Нагреватель с мощностью 1200 Вт ×" at bounding box center [284, 48] width 81 height 9
copy span "Нагреватель с мощностью 1200 Вт"
click at [320, 49] on span "×" at bounding box center [321, 49] width 5 height 6
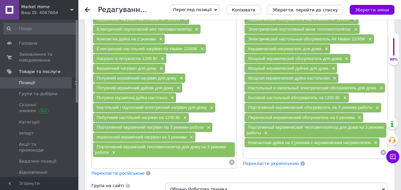
click at [273, 153] on input at bounding box center [312, 153] width 136 height 10
paste input "Нагреватель с мощностью 1200 Вт"
click at [272, 151] on input "Нагреватель с мощностью 1200 Вт" at bounding box center [312, 153] width 136 height 10
type input "Керамический нагреватель с мощностью 1200 Вт"
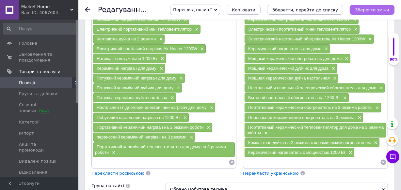
click at [365, 8] on icon "Зберегти зміни" at bounding box center [372, 10] width 34 height 5
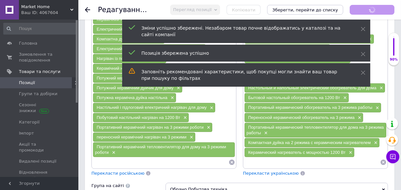
click at [264, 171] on span "Перекласти українською" at bounding box center [271, 173] width 56 height 5
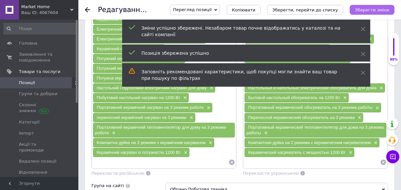
click at [364, 9] on icon "Зберегти зміни" at bounding box center [372, 10] width 34 height 5
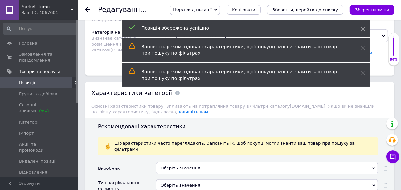
scroll to position [712, 0]
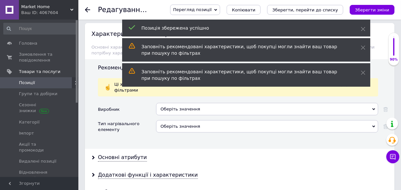
click at [176, 120] on div "Оберіть значення" at bounding box center [267, 126] width 222 height 12
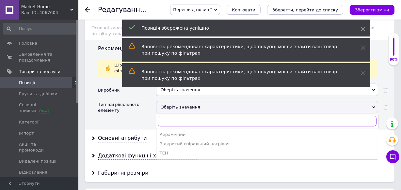
scroll to position [741, 0]
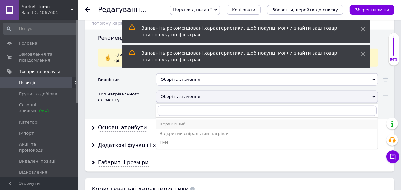
click at [176, 121] on div "Керамічний" at bounding box center [267, 124] width 215 height 6
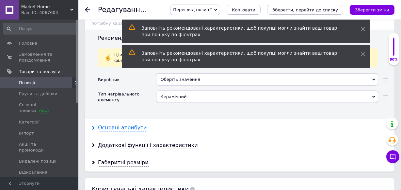
click at [123, 124] on div "Основні атрибути" at bounding box center [122, 128] width 49 height 8
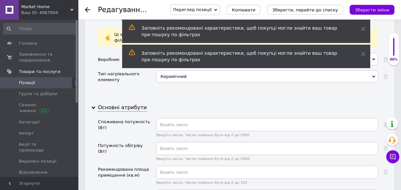
scroll to position [771, 0]
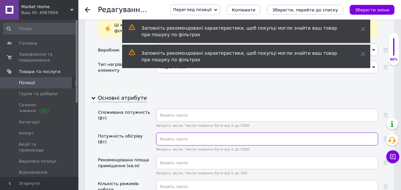
click at [176, 133] on input "text" at bounding box center [267, 139] width 222 height 13
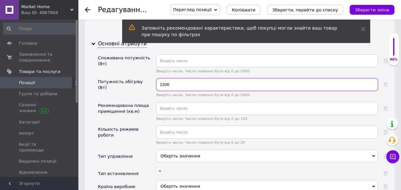
scroll to position [831, 0]
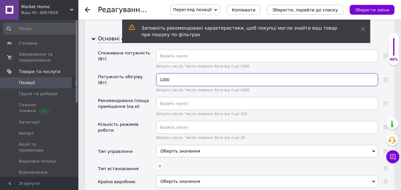
type input "1200"
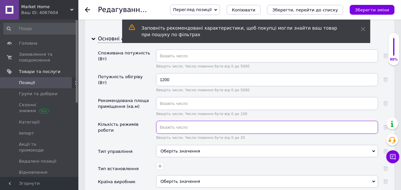
click at [163, 121] on input "text" at bounding box center [267, 127] width 222 height 13
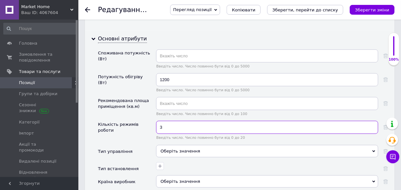
scroll to position [860, 0]
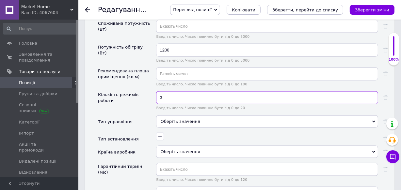
type input "3"
click at [170, 116] on div "Оберіть значення" at bounding box center [267, 122] width 222 height 12
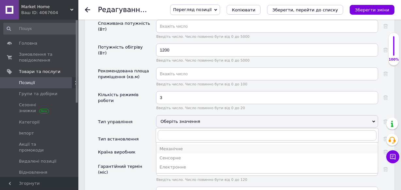
click at [163, 146] on div "Механічне" at bounding box center [267, 149] width 215 height 6
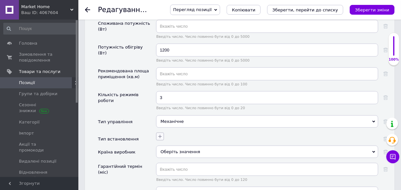
click at [159, 134] on icon "button" at bounding box center [159, 136] width 5 height 5
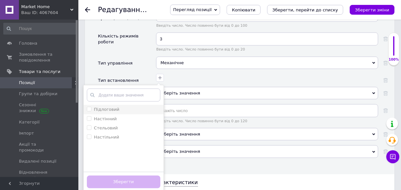
scroll to position [920, 0]
click at [111, 106] on label "Підлоговий" at bounding box center [106, 108] width 25 height 5
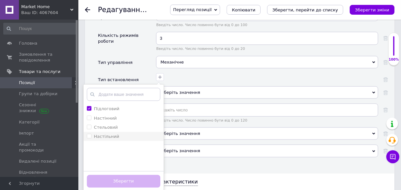
checkbox input "true"
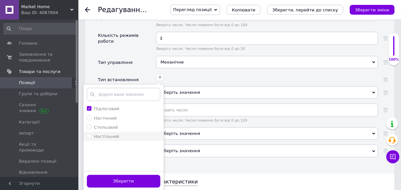
click at [110, 134] on label "Настільний" at bounding box center [106, 136] width 25 height 5
checkbox input "true"
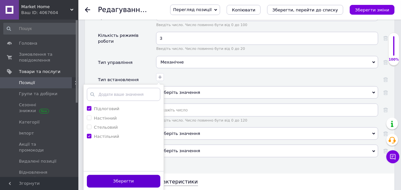
click at [111, 175] on button "Зберегти" at bounding box center [123, 181] width 73 height 13
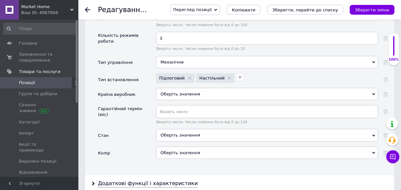
click at [174, 88] on div "Оберіть значення" at bounding box center [267, 94] width 222 height 12
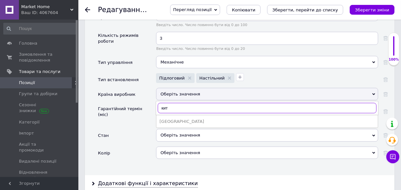
type input "кит"
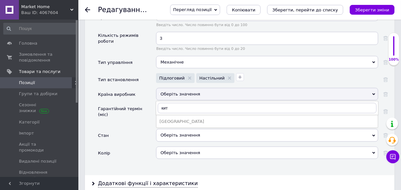
click at [170, 119] on div "[GEOGRAPHIC_DATA]" at bounding box center [267, 122] width 215 height 6
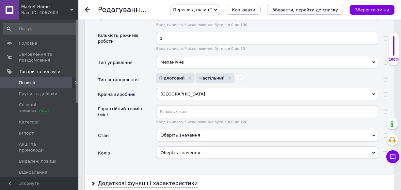
click at [168, 129] on div "Оберіть значення" at bounding box center [267, 135] width 222 height 12
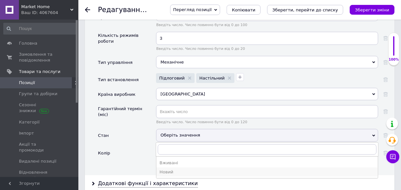
click at [162, 169] on div "Новий" at bounding box center [267, 172] width 215 height 6
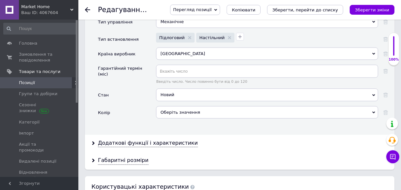
scroll to position [979, 0]
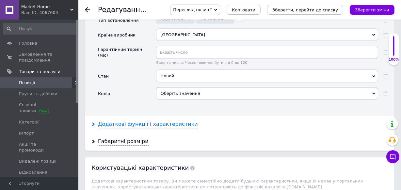
click at [130, 121] on div "Додаткові функції і характеристики" at bounding box center [148, 125] width 100 height 8
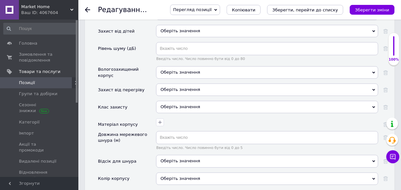
scroll to position [1483, 0]
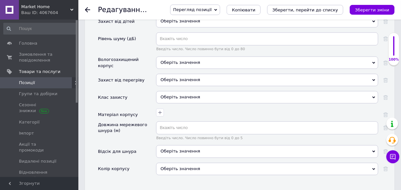
click at [169, 77] on span "Оберіть значення" at bounding box center [180, 79] width 39 height 5
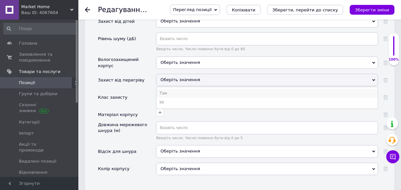
click at [167, 89] on li "Так" at bounding box center [266, 93] width 221 height 9
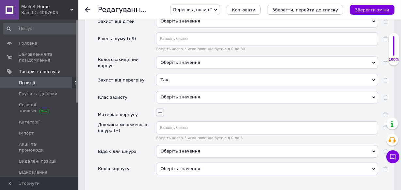
click at [159, 111] on icon "button" at bounding box center [160, 113] width 4 height 4
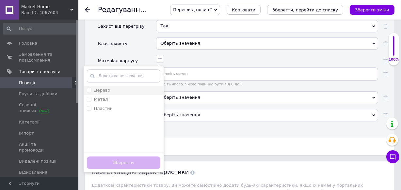
scroll to position [1543, 0]
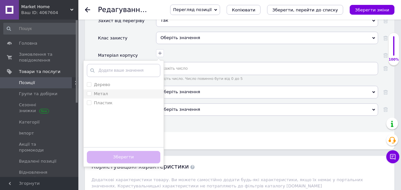
click at [113, 91] on div "Метал" at bounding box center [123, 94] width 73 height 6
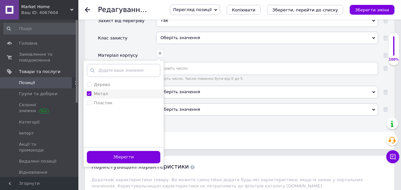
click at [113, 91] on div "Метал" at bounding box center [123, 94] width 73 height 6
checkbox input "false"
click at [112, 100] on div "Пластик" at bounding box center [123, 103] width 73 height 6
checkbox input "true"
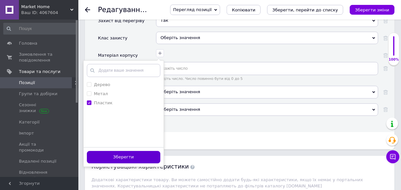
click at [117, 151] on button "Зберегти" at bounding box center [123, 157] width 73 height 13
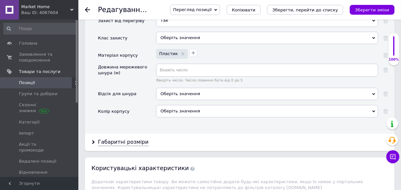
click at [175, 91] on span "Оберіть значення" at bounding box center [180, 93] width 39 height 5
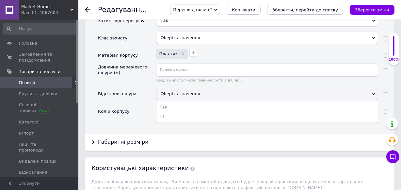
click at [175, 91] on span "Оберіть значення" at bounding box center [180, 93] width 39 height 5
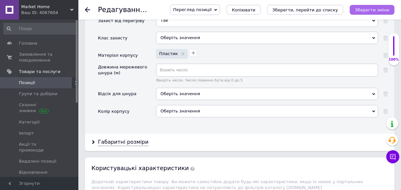
click at [363, 11] on icon "Зберегти зміни" at bounding box center [372, 10] width 34 height 5
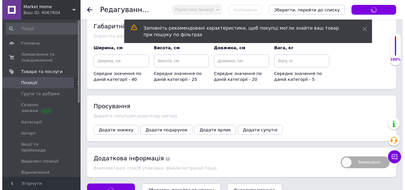
scroll to position [1750, 0]
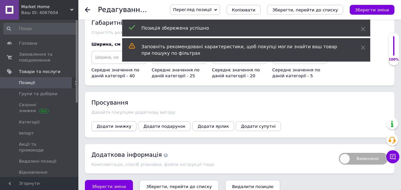
click at [116, 124] on span "Додати знижку" at bounding box center [114, 126] width 35 height 5
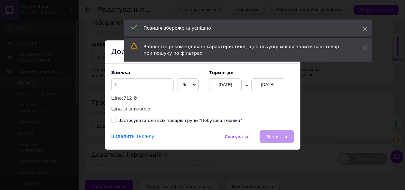
click at [182, 85] on span "%" at bounding box center [188, 84] width 22 height 13
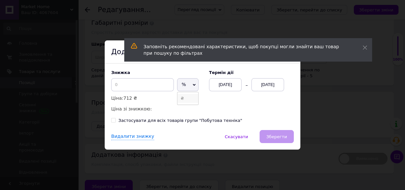
click at [180, 99] on li "₴" at bounding box center [188, 98] width 21 height 9
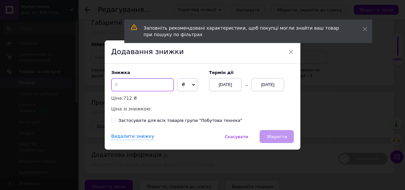
click at [157, 89] on input at bounding box center [142, 84] width 63 height 13
type input "200"
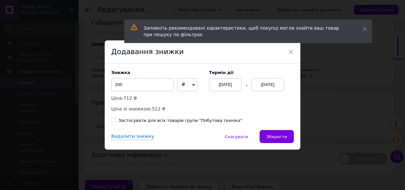
click at [265, 84] on div "[DATE]" at bounding box center [268, 84] width 33 height 13
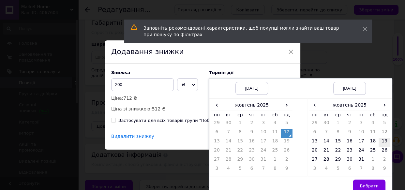
click at [385, 140] on td "19" at bounding box center [385, 142] width 12 height 9
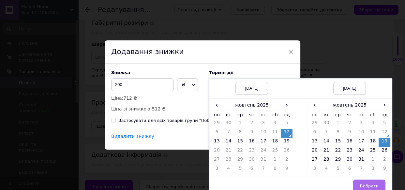
click at [374, 182] on button "Вибрати" at bounding box center [369, 186] width 33 height 13
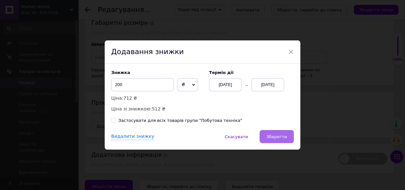
click at [288, 135] on button "Зберегти" at bounding box center [277, 136] width 34 height 13
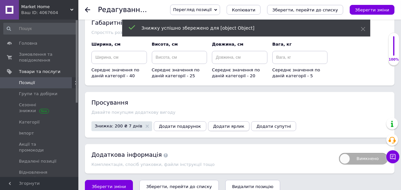
click at [213, 124] on span "Додати ярлик" at bounding box center [228, 126] width 31 height 5
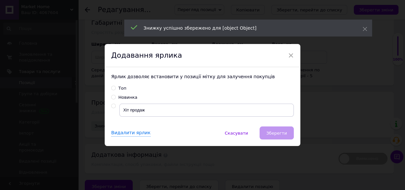
click at [113, 106] on input "radio" at bounding box center [113, 106] width 4 height 4
radio input "true"
click at [268, 130] on button "Зберегти" at bounding box center [277, 133] width 34 height 13
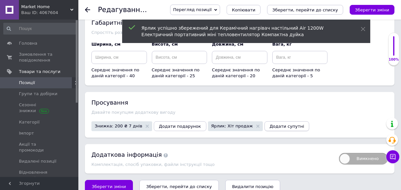
click at [270, 124] on span "Додати супутні" at bounding box center [287, 126] width 35 height 5
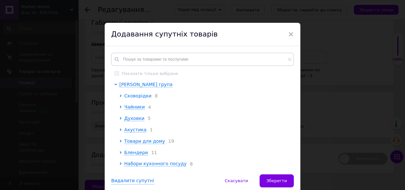
click at [130, 97] on span "Сковорідки" at bounding box center [137, 95] width 27 height 5
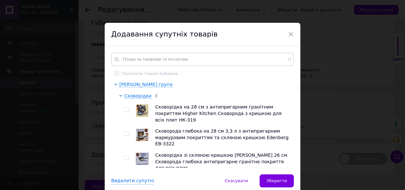
click at [125, 109] on input "checkbox" at bounding box center [126, 110] width 4 height 4
checkbox input "true"
click at [126, 132] on input "checkbox" at bounding box center [126, 134] width 4 height 4
checkbox input "true"
click at [126, 156] on input "checkbox" at bounding box center [126, 158] width 4 height 4
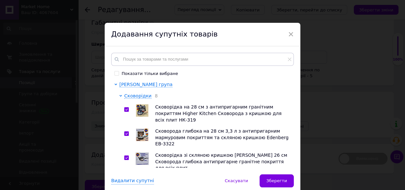
checkbox input "true"
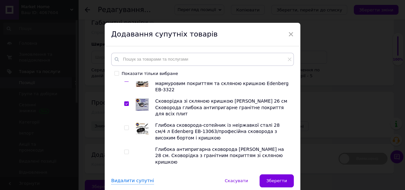
scroll to position [59, 0]
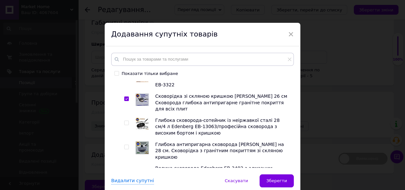
click at [125, 121] on input "checkbox" at bounding box center [126, 123] width 4 height 4
checkbox input "true"
click at [124, 145] on input "checkbox" at bounding box center [126, 147] width 4 height 4
checkbox input "true"
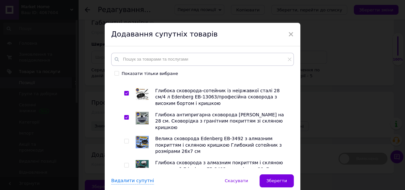
click at [124, 139] on input "checkbox" at bounding box center [126, 141] width 4 height 4
checkbox input "true"
click at [125, 164] on input "checkbox" at bounding box center [126, 166] width 4 height 4
checkbox input "true"
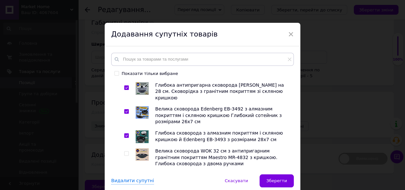
scroll to position [148, 0]
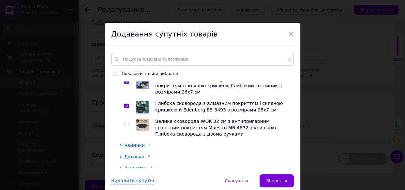
click at [133, 154] on span "Духовки" at bounding box center [134, 156] width 20 height 5
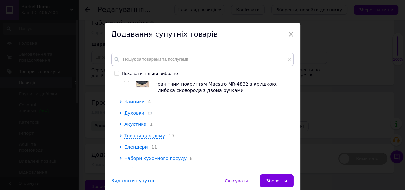
scroll to position [208, 0]
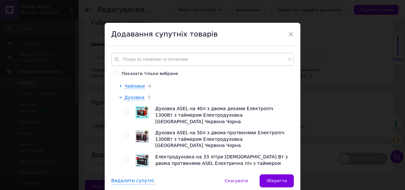
click at [124, 109] on input "checkbox" at bounding box center [126, 111] width 4 height 4
checkbox input "true"
click at [125, 133] on input "checkbox" at bounding box center [126, 135] width 4 height 4
checkbox input "true"
click at [124, 158] on input "checkbox" at bounding box center [126, 160] width 4 height 4
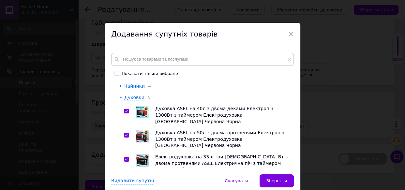
checkbox input "true"
click at [124, 182] on input "checkbox" at bounding box center [126, 184] width 4 height 4
checkbox input "true"
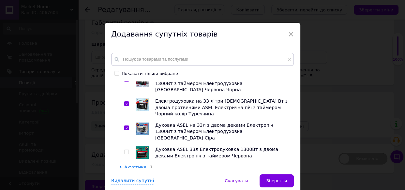
scroll to position [267, 0]
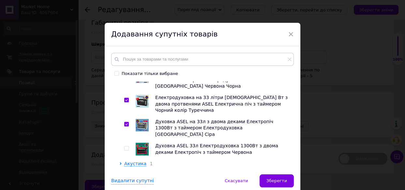
click at [127, 147] on input "checkbox" at bounding box center [126, 149] width 4 height 4
checkbox input "true"
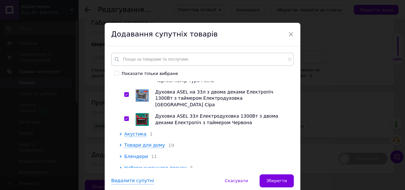
click at [139, 154] on span "Блендери" at bounding box center [136, 156] width 24 height 5
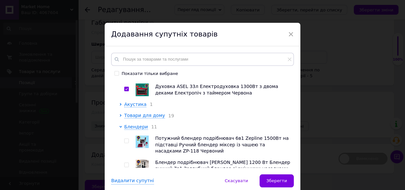
click at [125, 139] on input "checkbox" at bounding box center [126, 141] width 4 height 4
checkbox input "true"
click at [128, 163] on span at bounding box center [126, 165] width 5 height 5
click at [128, 163] on input "checkbox" at bounding box center [126, 165] width 4 height 4
checkbox input "true"
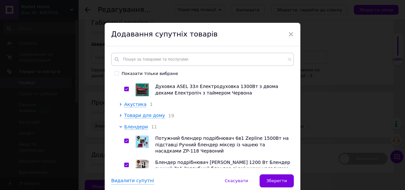
scroll to position [356, 0]
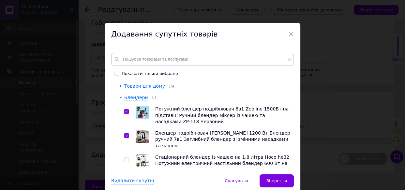
click at [126, 182] on input "checkbox" at bounding box center [126, 184] width 4 height 4
checkbox input "true"
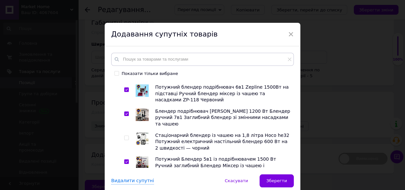
scroll to position [415, 0]
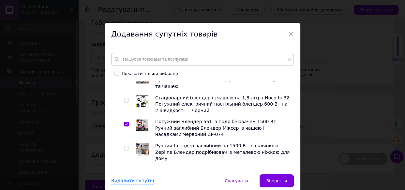
click at [127, 147] on input "checkbox" at bounding box center [126, 149] width 4 height 4
checkbox input "true"
click at [126, 171] on input "checkbox" at bounding box center [126, 173] width 4 height 4
checkbox input "true"
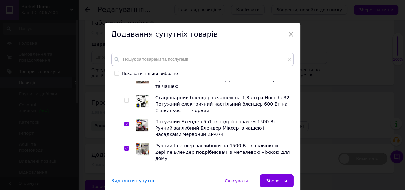
checkbox input "true"
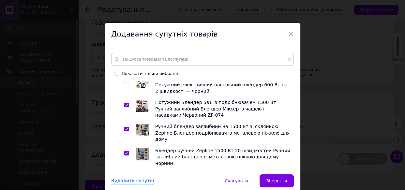
scroll to position [445, 0]
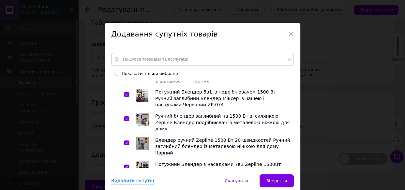
click at [126, 189] on input "checkbox" at bounding box center [126, 191] width 4 height 4
checkbox input "true"
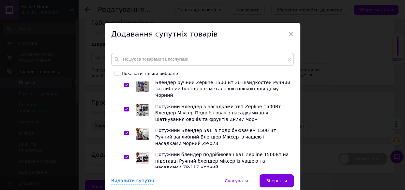
scroll to position [504, 0]
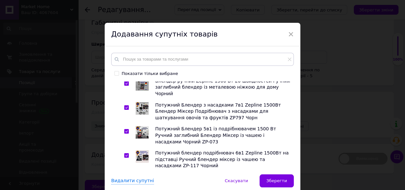
click at [124, 178] on span at bounding box center [126, 180] width 5 height 5
click at [124, 178] on input "checkbox" at bounding box center [126, 180] width 4 height 4
checkbox input "true"
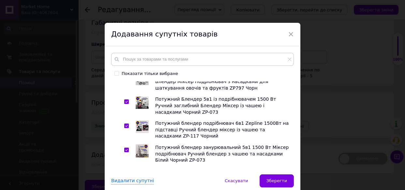
scroll to position [564, 0]
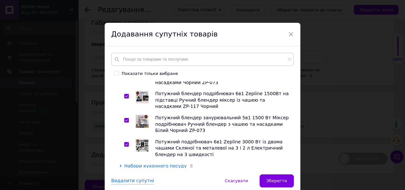
click at [148, 175] on span "Побутова техніка" at bounding box center [145, 177] width 42 height 5
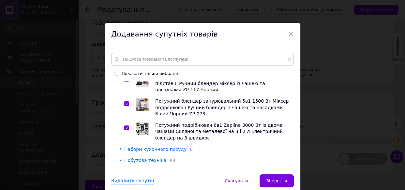
scroll to position [593, 0]
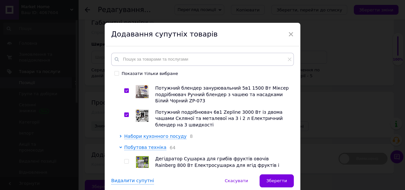
click at [125, 160] on input "checkbox" at bounding box center [126, 162] width 4 height 4
checkbox input "true"
click at [126, 184] on input "checkbox" at bounding box center [126, 186] width 4 height 4
checkbox input "true"
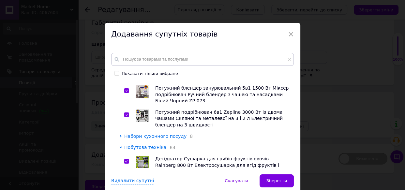
checkbox input "true"
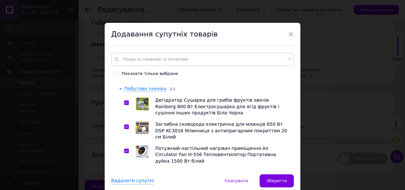
scroll to position [653, 0]
click at [125, 172] on input "checkbox" at bounding box center [126, 174] width 4 height 4
checkbox input "true"
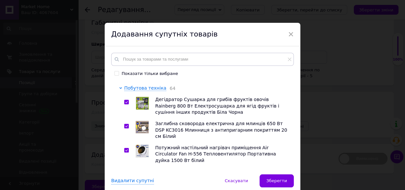
checkbox input "true"
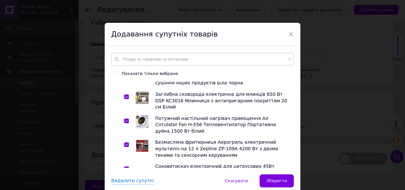
checkbox input "true"
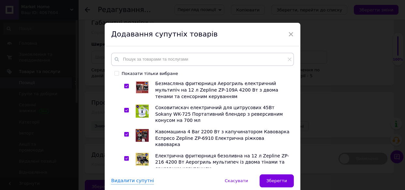
scroll to position [741, 0]
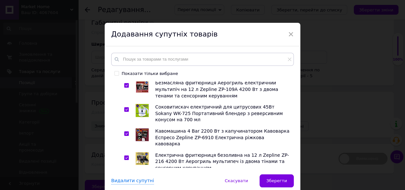
click at [125, 180] on input "checkbox" at bounding box center [126, 182] width 4 height 4
checkbox input "true"
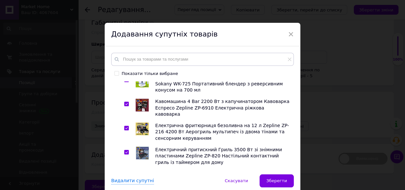
checkbox input "true"
drag, startPoint x: 124, startPoint y: 137, endPoint x: 126, endPoint y: 147, distance: 10.2
checkbox input "true"
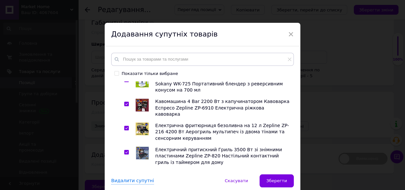
checkbox input "true"
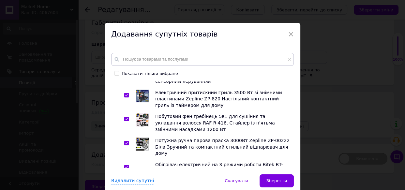
scroll to position [831, 0]
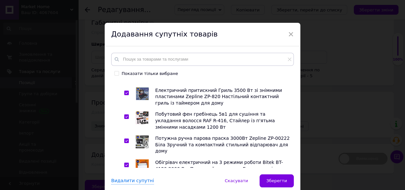
checkbox input "true"
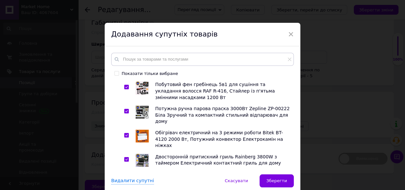
checkbox input "true"
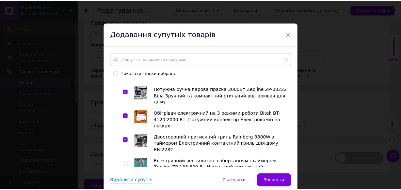
scroll to position [890, 0]
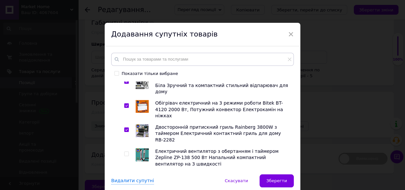
drag, startPoint x: 124, startPoint y: 133, endPoint x: 160, endPoint y: 139, distance: 36.1
checkbox input "true"
click at [283, 178] on button "Зберегти" at bounding box center [277, 181] width 34 height 13
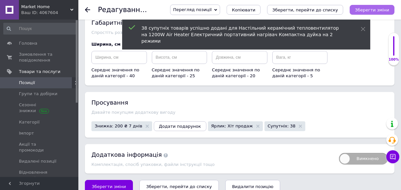
click at [360, 9] on icon "Зберегти зміни" at bounding box center [372, 10] width 34 height 5
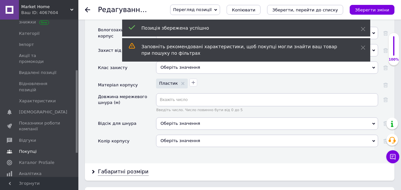
scroll to position [118, 0]
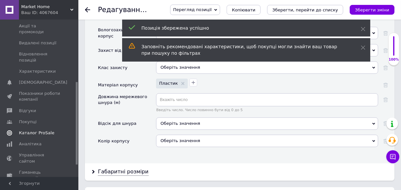
click at [53, 130] on span "Каталог ProSale" at bounding box center [39, 133] width 41 height 6
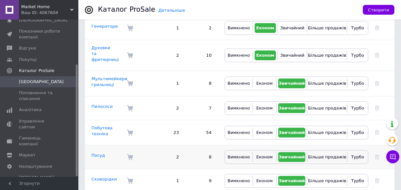
scroll to position [267, 0]
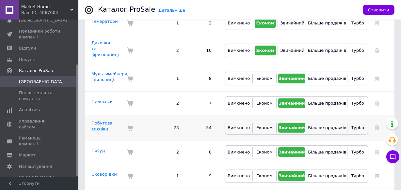
click at [101, 121] on link "Побутова техніка" at bounding box center [101, 126] width 21 height 11
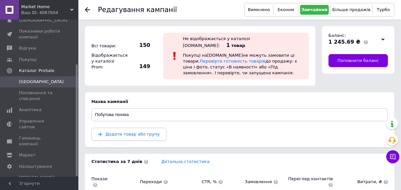
click at [146, 132] on span "Додати товар або групу" at bounding box center [132, 134] width 54 height 5
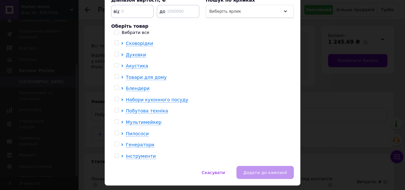
scroll to position [144, 0]
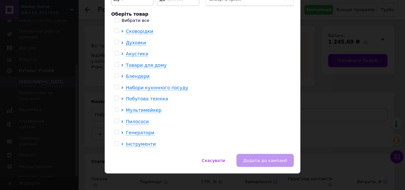
click at [155, 96] on span "Побутова техніка" at bounding box center [147, 98] width 42 height 5
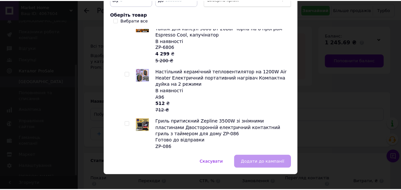
scroll to position [118, 0]
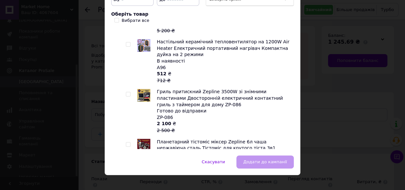
click at [127, 42] on input "checkbox" at bounding box center [128, 44] width 4 height 4
checkbox input "true"
click at [261, 160] on span "Додати до кампанії" at bounding box center [265, 162] width 44 height 5
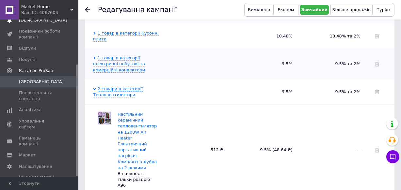
scroll to position [3, 0]
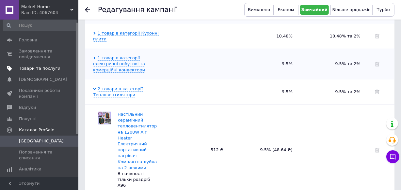
click at [33, 69] on span "Товари та послуги" at bounding box center [39, 69] width 41 height 6
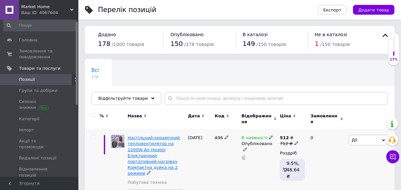
click at [133, 135] on span "Настільний керамічний тепловентилятор на 1200W Air Heater Електричний портативн…" at bounding box center [154, 155] width 52 height 40
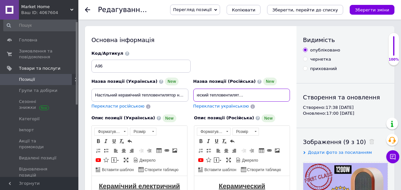
scroll to position [0, 187]
drag, startPoint x: 197, startPoint y: 95, endPoint x: 289, endPoint y: 98, distance: 92.1
click at [289, 98] on input "Настольный керамический тепловентилятор на 1200W Air Heater Электрический порта…" at bounding box center [241, 95] width 97 height 13
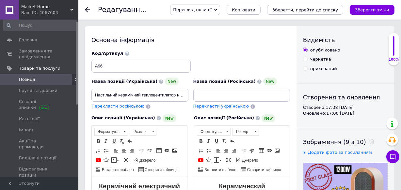
scroll to position [0, 0]
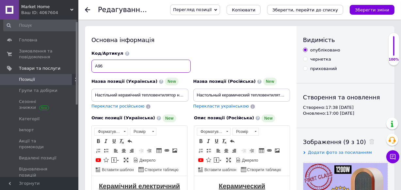
click at [109, 62] on input "А96" at bounding box center [140, 66] width 99 height 13
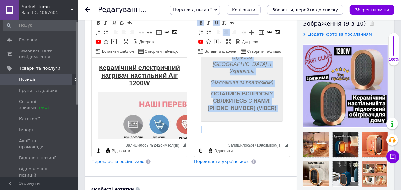
scroll to position [1791, 0]
drag, startPoint x: 214, startPoint y: 66, endPoint x: 273, endPoint y: 104, distance: 70.6
copy body "Loremipsumdo sitametconsec adipiscingel seddoeiusm Tem 5660I Utlaboreetdo magna…"
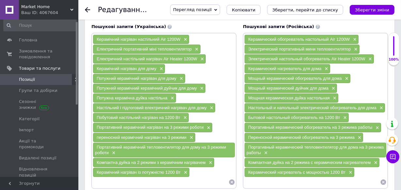
scroll to position [445, 0]
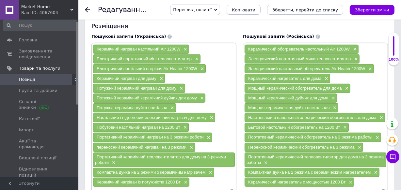
drag, startPoint x: 249, startPoint y: 45, endPoint x: 346, endPoint y: 176, distance: 163.1
click at [346, 176] on div "Керамический обогреватель настольный Air 1200W × Электрический портативный мини…" at bounding box center [315, 120] width 142 height 153
copy div "Loremipsumdo sitametconse adipiscing Eli 0392S × Doeiusmodtemp incididuntu labo…"
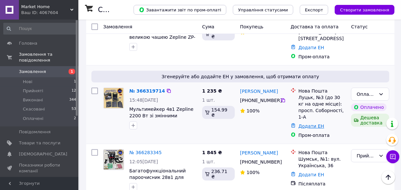
scroll to position [208, 0]
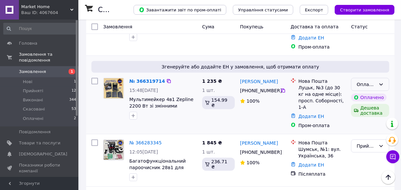
click at [367, 81] on div "Оплачено" at bounding box center [365, 84] width 19 height 7
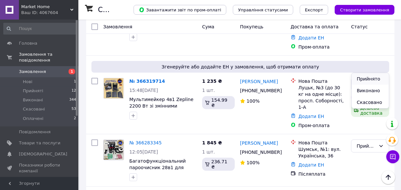
click at [367, 79] on li "Прийнято" at bounding box center [370, 79] width 38 height 12
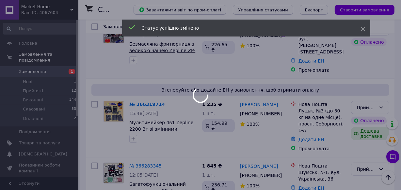
scroll to position [148, 0]
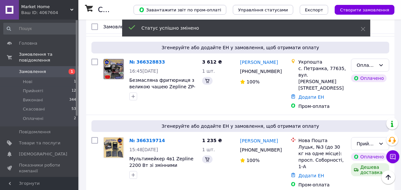
click at [134, 138] on link "№ 366319714" at bounding box center [147, 140] width 36 height 5
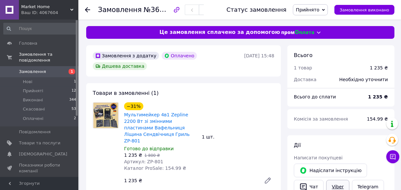
click at [336, 184] on link "Viber" at bounding box center [337, 187] width 23 height 14
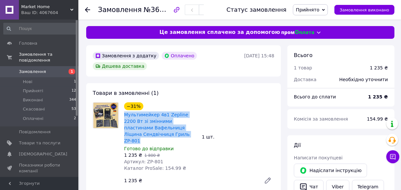
drag, startPoint x: 122, startPoint y: 114, endPoint x: 152, endPoint y: 138, distance: 38.3
click at [152, 135] on div "−31% Мультимейкер 4в1 Zepline 2200 Вт зі змінними пластинами Вафельниця Ліщина …" at bounding box center [160, 137] width 78 height 72
copy link "Мультимейкер 4в1 Zepline 2200 Вт зі змінними пластинами Вафельниця Ліщина Сендв…"
click at [90, 10] on div at bounding box center [91, 10] width 13 height 20
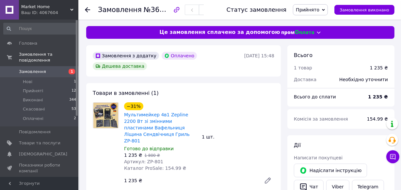
click at [86, 8] on use at bounding box center [87, 9] width 5 height 5
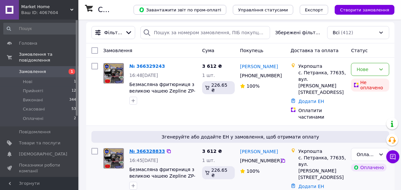
scroll to position [59, 0]
click at [140, 148] on link "№ 366328833" at bounding box center [147, 150] width 36 height 5
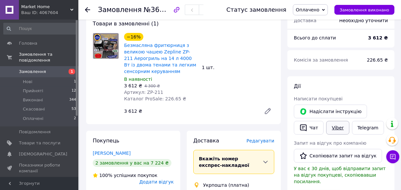
click at [343, 124] on link "Viber" at bounding box center [337, 128] width 23 height 14
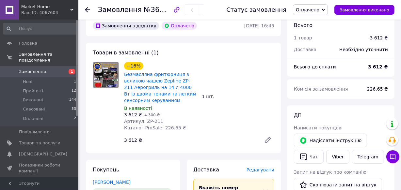
scroll to position [29, 0]
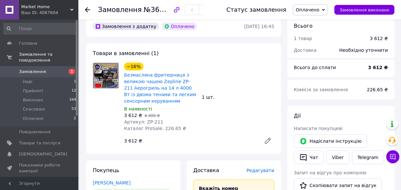
click at [86, 10] on use at bounding box center [87, 9] width 5 height 5
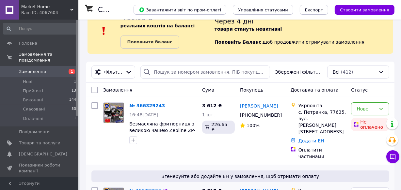
scroll to position [29, 0]
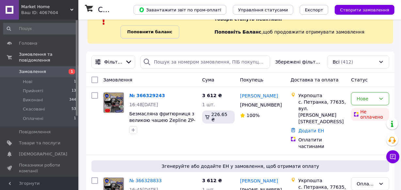
click at [160, 30] on b "Поповнити баланс" at bounding box center [149, 31] width 45 height 5
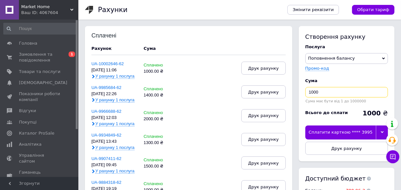
drag, startPoint x: 318, startPoint y: 89, endPoint x: 311, endPoint y: 89, distance: 6.9
click at [311, 89] on input "1000" at bounding box center [346, 92] width 83 height 10
type input "1800"
click at [381, 131] on icon at bounding box center [382, 132] width 3 height 3
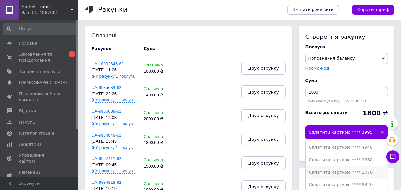
scroll to position [29, 0]
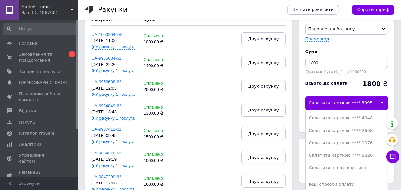
click at [359, 103] on div "Сплатити карткою **** 3995" at bounding box center [340, 103] width 71 height 14
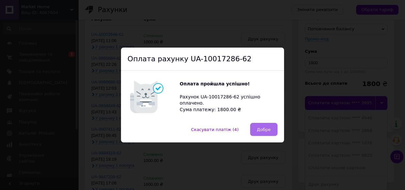
click at [262, 130] on span "Добре" at bounding box center [264, 129] width 14 height 5
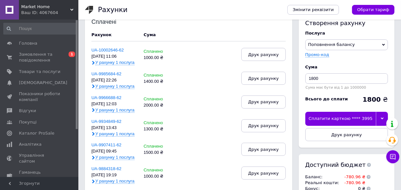
scroll to position [0, 0]
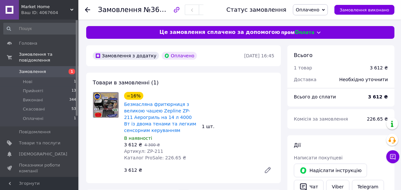
click at [88, 8] on icon at bounding box center [87, 9] width 5 height 5
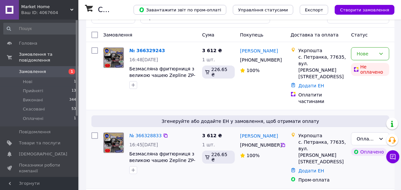
scroll to position [29, 0]
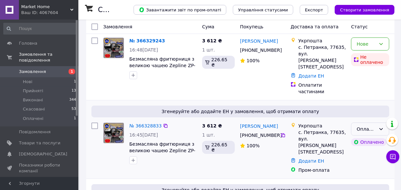
click at [374, 123] on div "Оплачено" at bounding box center [370, 129] width 38 height 13
click at [372, 128] on li "Прийнято" at bounding box center [370, 130] width 38 height 12
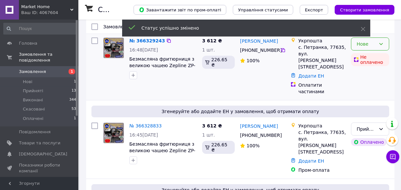
click at [372, 44] on div "Нове" at bounding box center [365, 43] width 19 height 7
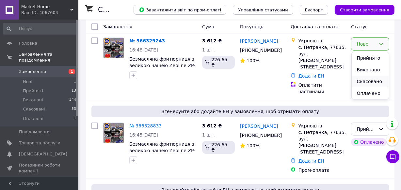
click at [364, 81] on li "Скасовано" at bounding box center [370, 82] width 38 height 12
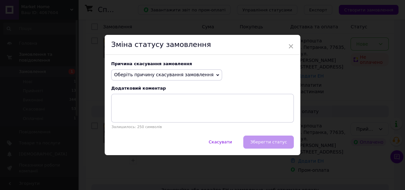
click at [179, 73] on span "Оберіть причину скасування замовлення" at bounding box center [164, 74] width 100 height 5
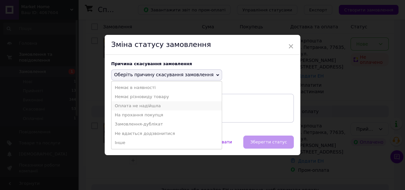
click at [156, 108] on li "Оплата не надійшла" at bounding box center [167, 105] width 110 height 9
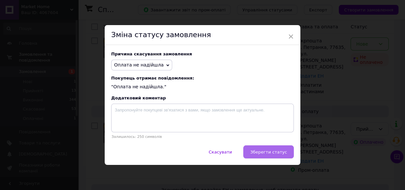
click at [269, 153] on span "Зберегти статус" at bounding box center [268, 152] width 37 height 5
